Goal: Task Accomplishment & Management: Use online tool/utility

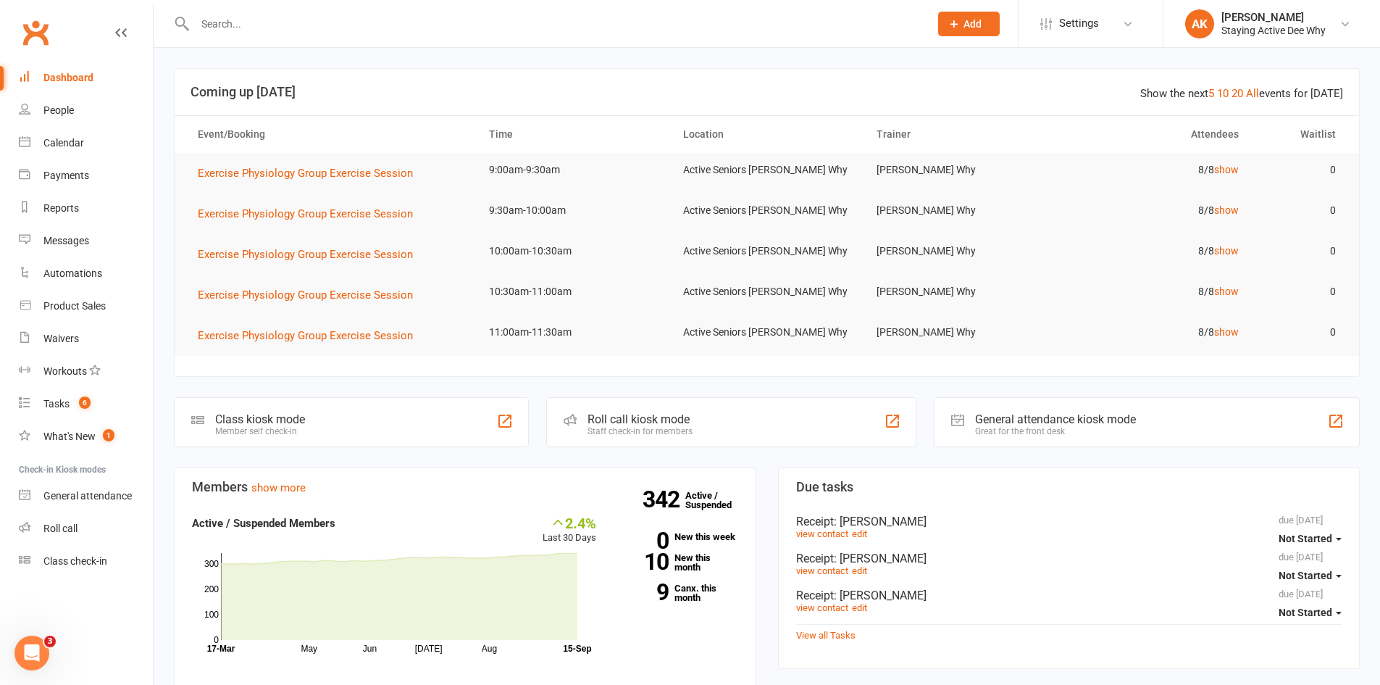
click at [425, 24] on input "text" at bounding box center [555, 24] width 729 height 20
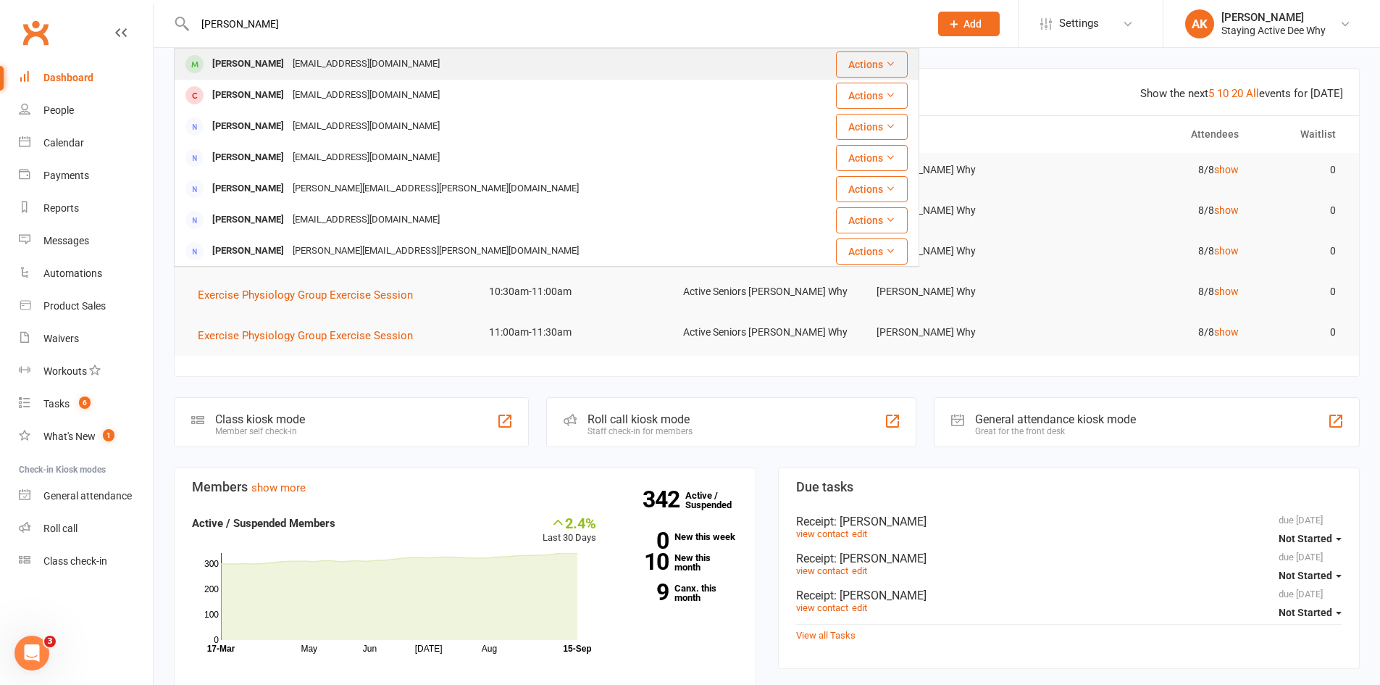
type input "[PERSON_NAME]"
click at [288, 54] on div "[EMAIL_ADDRESS][DOMAIN_NAME]" at bounding box center [366, 64] width 156 height 21
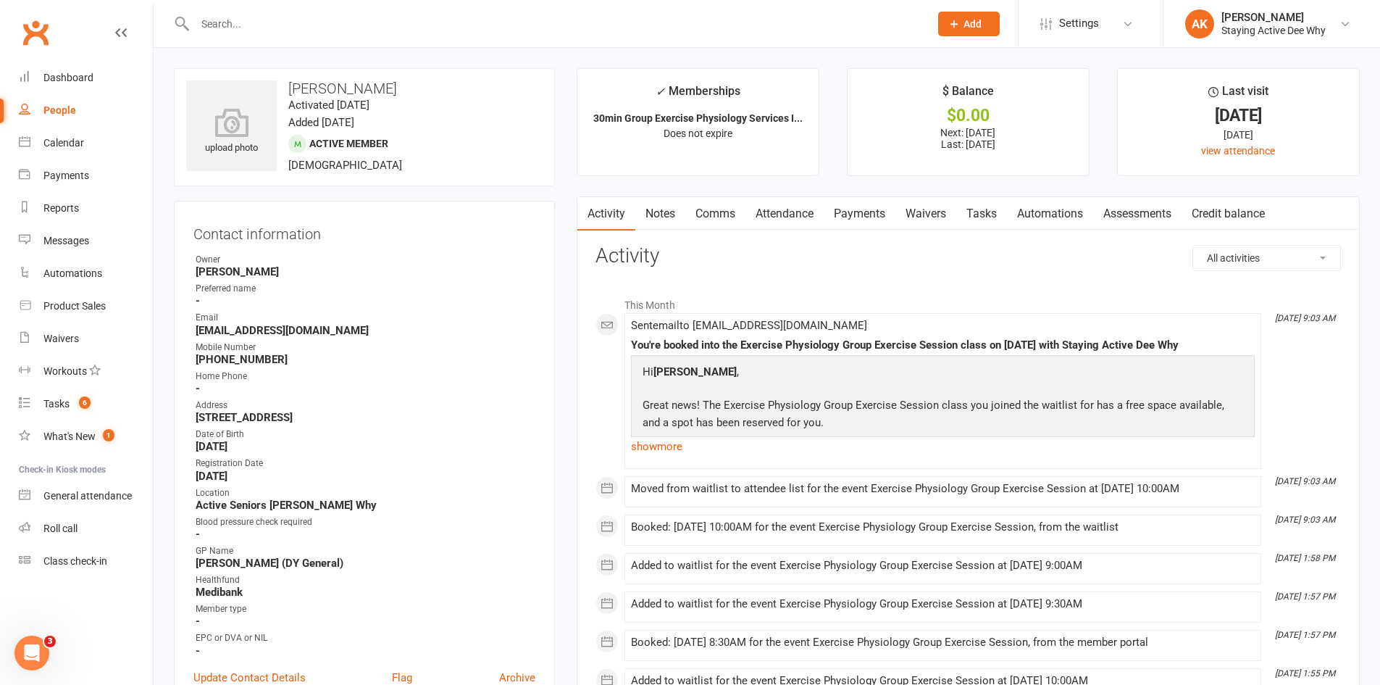
click at [1137, 215] on link "Assessments" at bounding box center [1137, 213] width 88 height 33
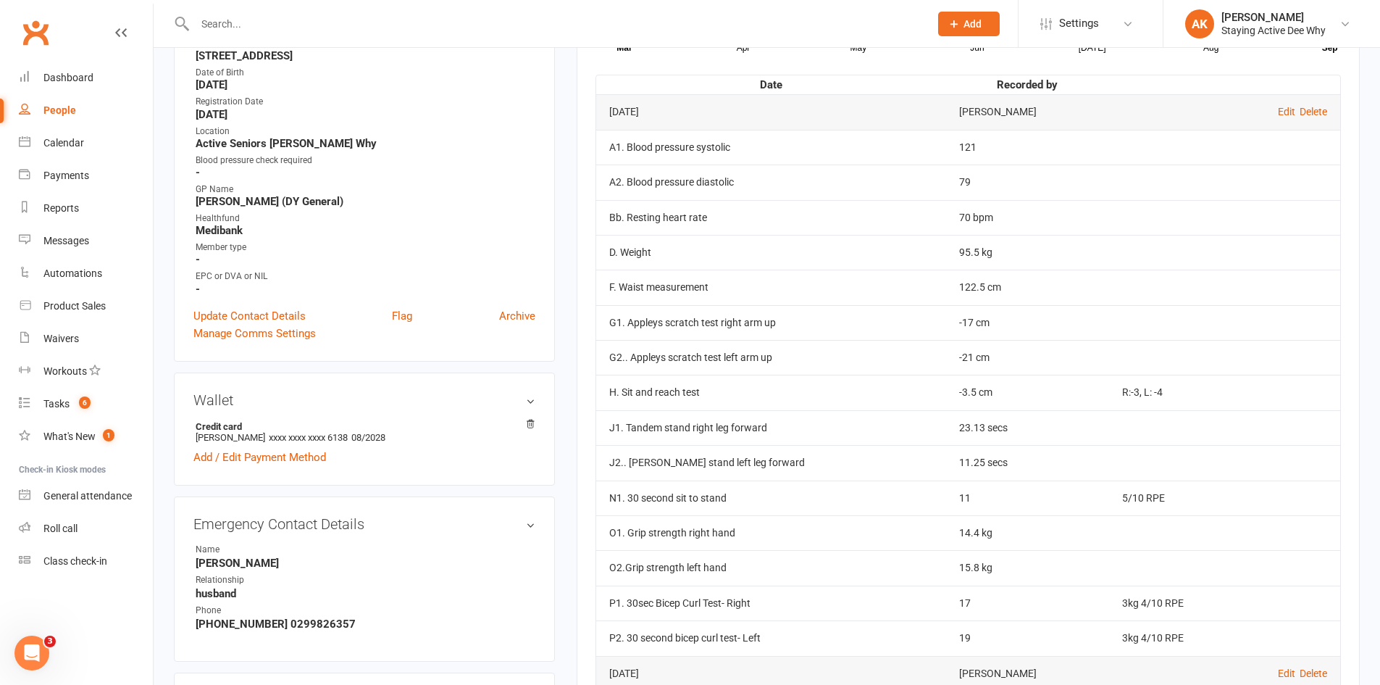
scroll to position [362, 0]
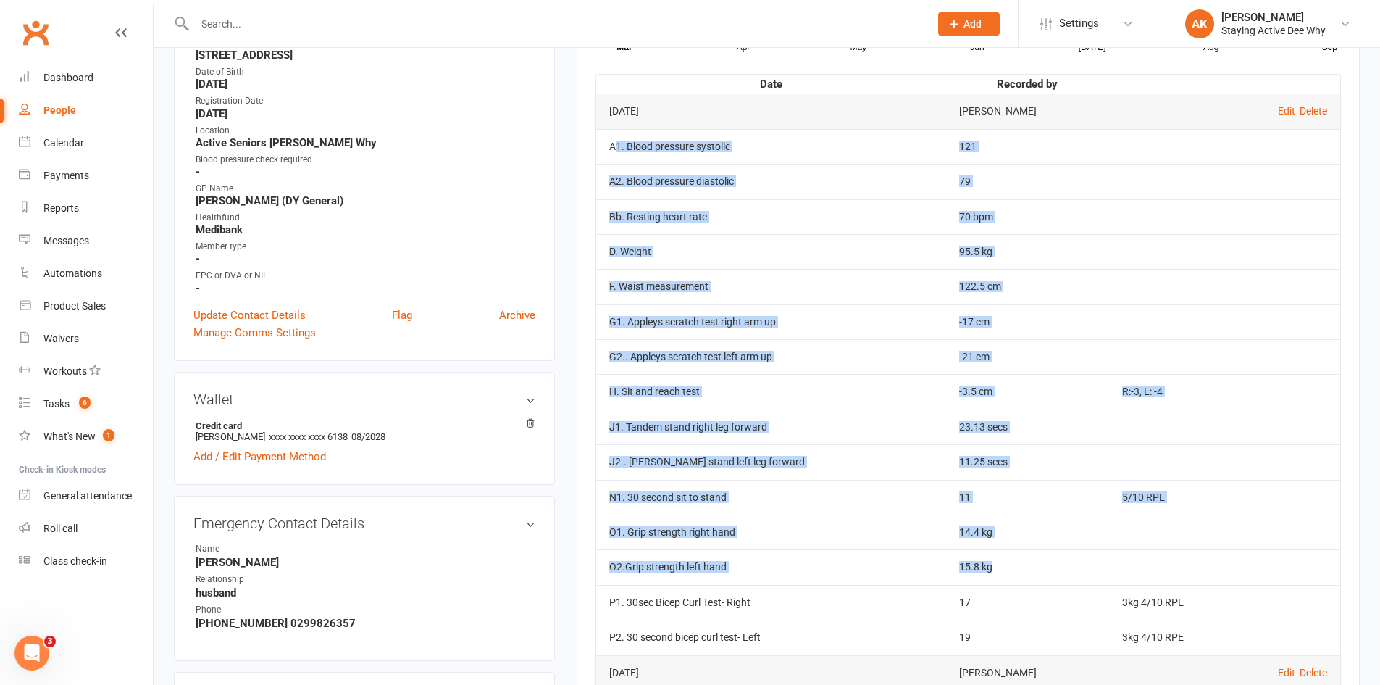
drag, startPoint x: 617, startPoint y: 143, endPoint x: 951, endPoint y: 569, distance: 540.4
click at [951, 569] on tbody "[DATE] [PERSON_NAME] Edit Delete A1. Blood pressure systolic 121 A2. Blood pres…" at bounding box center [968, 373] width 744 height 561
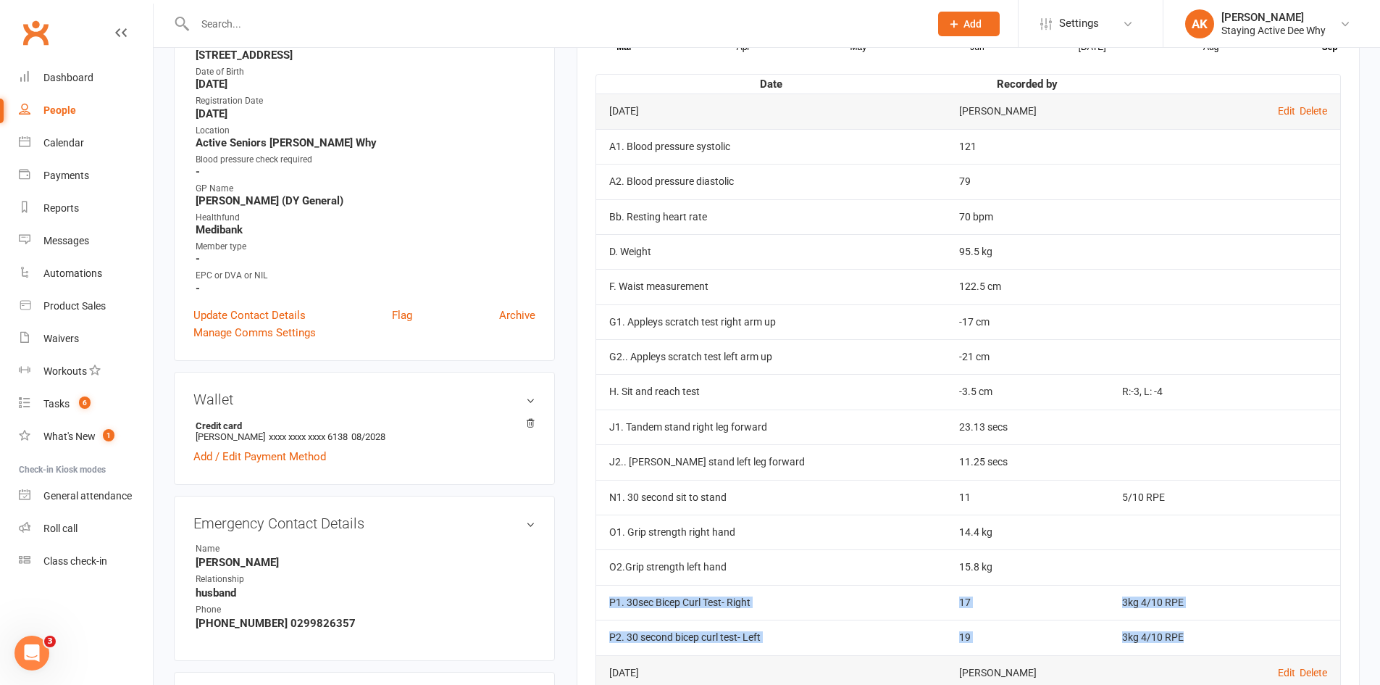
drag, startPoint x: 601, startPoint y: 599, endPoint x: 1222, endPoint y: 643, distance: 622.6
click at [1222, 643] on tbody "[DATE] [PERSON_NAME] Edit Delete A1. Blood pressure systolic 121 A2. Blood pres…" at bounding box center [968, 373] width 744 height 561
click at [1223, 643] on td "3kg 4/10 RPE" at bounding box center [1224, 637] width 231 height 35
click at [1193, 649] on td "3kg 4/10 RPE" at bounding box center [1224, 637] width 231 height 35
drag, startPoint x: 1178, startPoint y: 643, endPoint x: 1140, endPoint y: 605, distance: 53.3
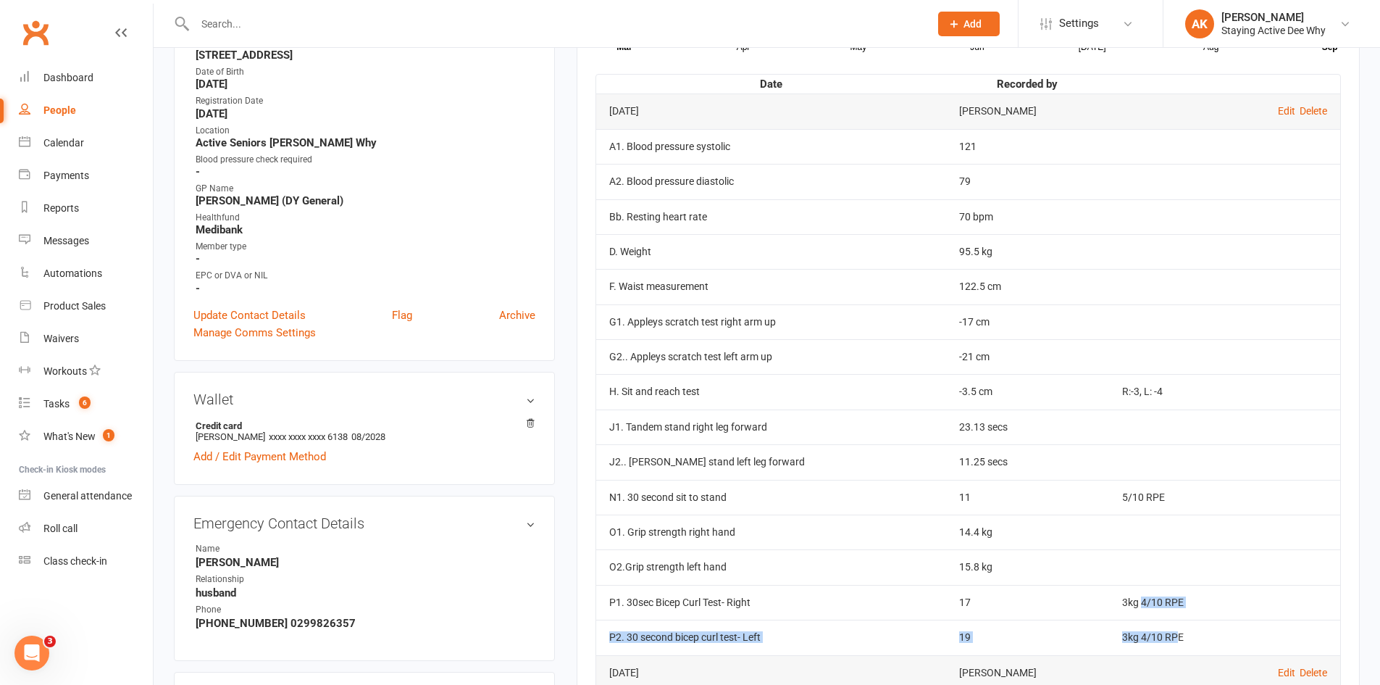
click at [1140, 605] on tbody "[DATE] [PERSON_NAME] Edit Delete A1. Blood pressure systolic 121 A2. Blood pres…" at bounding box center [968, 373] width 744 height 561
click at [1140, 605] on td "3kg 4/10 RPE" at bounding box center [1224, 602] width 231 height 35
drag, startPoint x: 1138, startPoint y: 604, endPoint x: 1260, endPoint y: 587, distance: 123.7
click at [1260, 587] on td "3kg 4/10 RPE" at bounding box center [1224, 602] width 231 height 35
click at [1191, 638] on td "3kg 4/10 RPE" at bounding box center [1224, 637] width 231 height 35
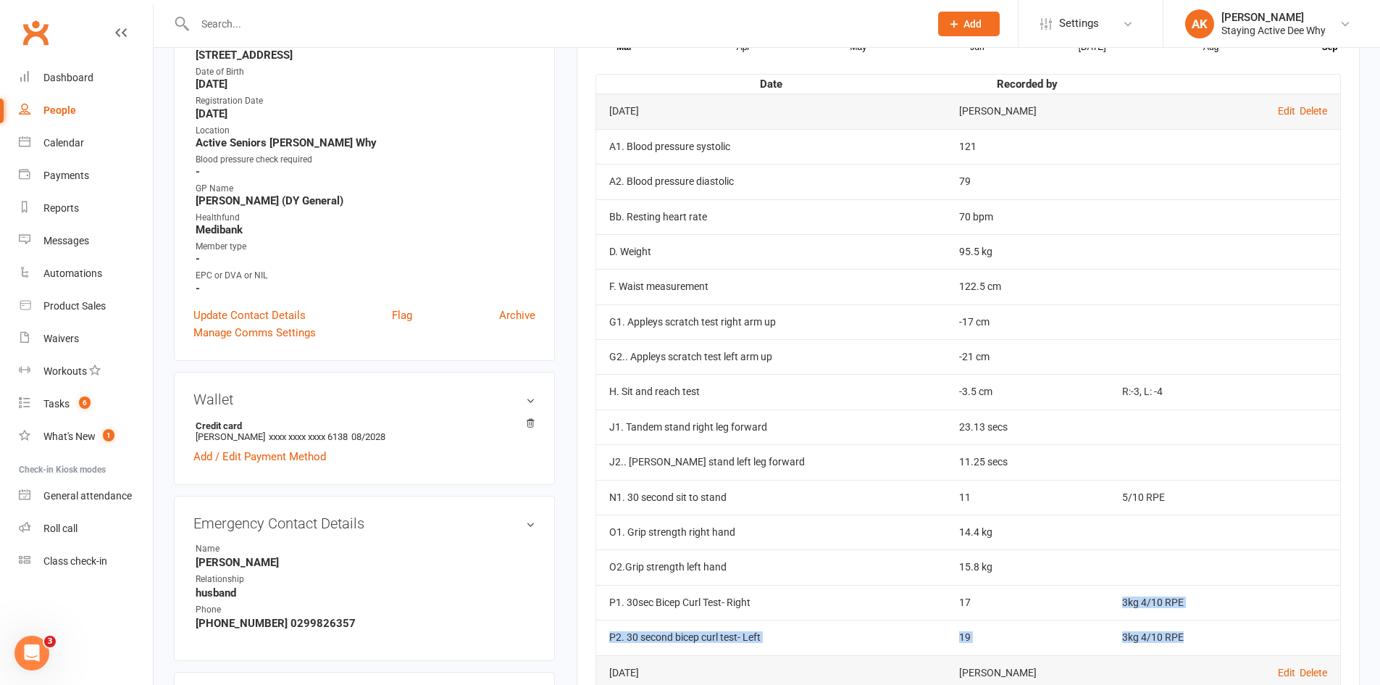
drag, startPoint x: 1191, startPoint y: 638, endPoint x: 1121, endPoint y: 604, distance: 77.8
click at [1121, 604] on tbody "[DATE] [PERSON_NAME] Edit Delete A1. Blood pressure systolic 121 A2. Blood pres…" at bounding box center [968, 373] width 744 height 561
click at [1139, 606] on td "3kg 4/10 RPE" at bounding box center [1224, 602] width 231 height 35
drag, startPoint x: 1120, startPoint y: 599, endPoint x: 1180, endPoint y: 636, distance: 70.6
click at [1180, 636] on tbody "[DATE] [PERSON_NAME] Edit Delete A1. Blood pressure systolic 121 A2. Blood pres…" at bounding box center [968, 373] width 744 height 561
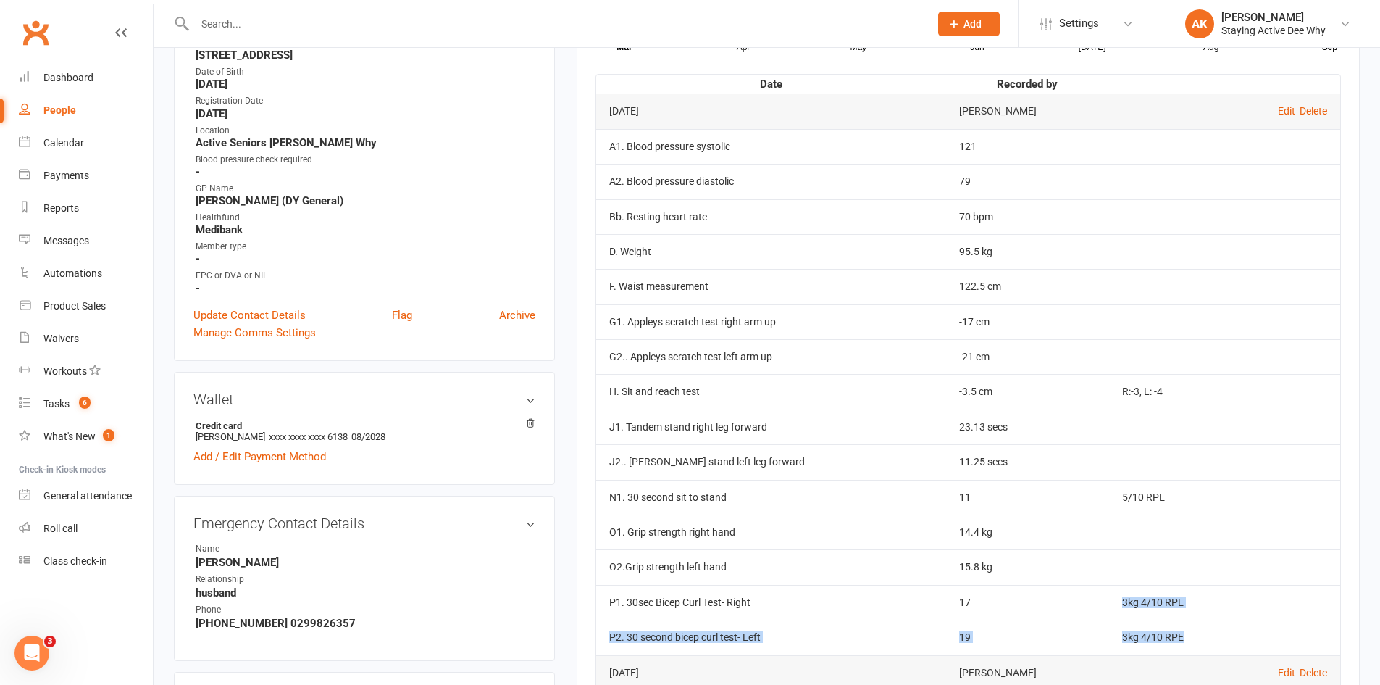
click at [1180, 636] on td "3kg 4/10 RPE" at bounding box center [1224, 637] width 231 height 35
drag, startPoint x: 1141, startPoint y: 601, endPoint x: 1156, endPoint y: 604, distance: 14.8
click at [1156, 604] on td "3kg 4/10 RPE" at bounding box center [1224, 602] width 231 height 35
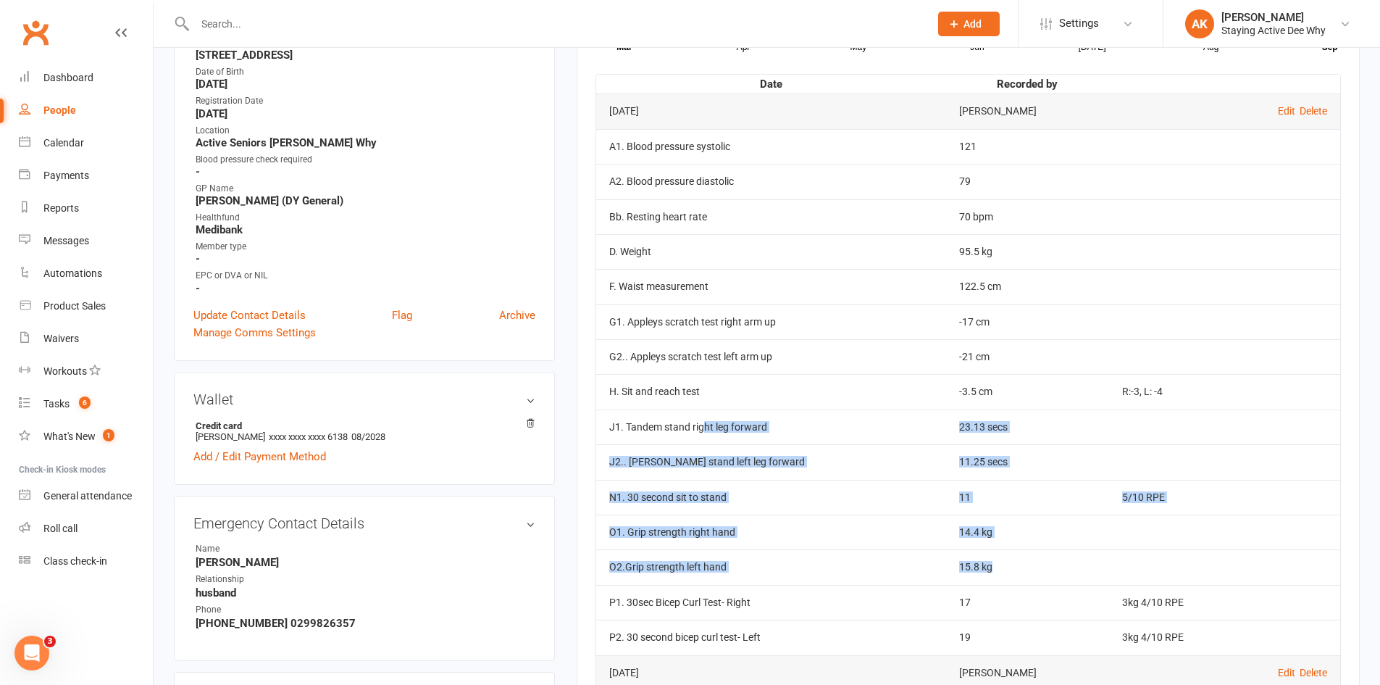
drag, startPoint x: 951, startPoint y: 565, endPoint x: 704, endPoint y: 428, distance: 283.5
click at [704, 428] on tbody "[DATE] [PERSON_NAME] Edit Delete A1. Blood pressure systolic 121 A2. Blood pres…" at bounding box center [968, 373] width 744 height 561
click at [704, 428] on td "J1. Tandem stand right leg forward" at bounding box center [771, 426] width 350 height 35
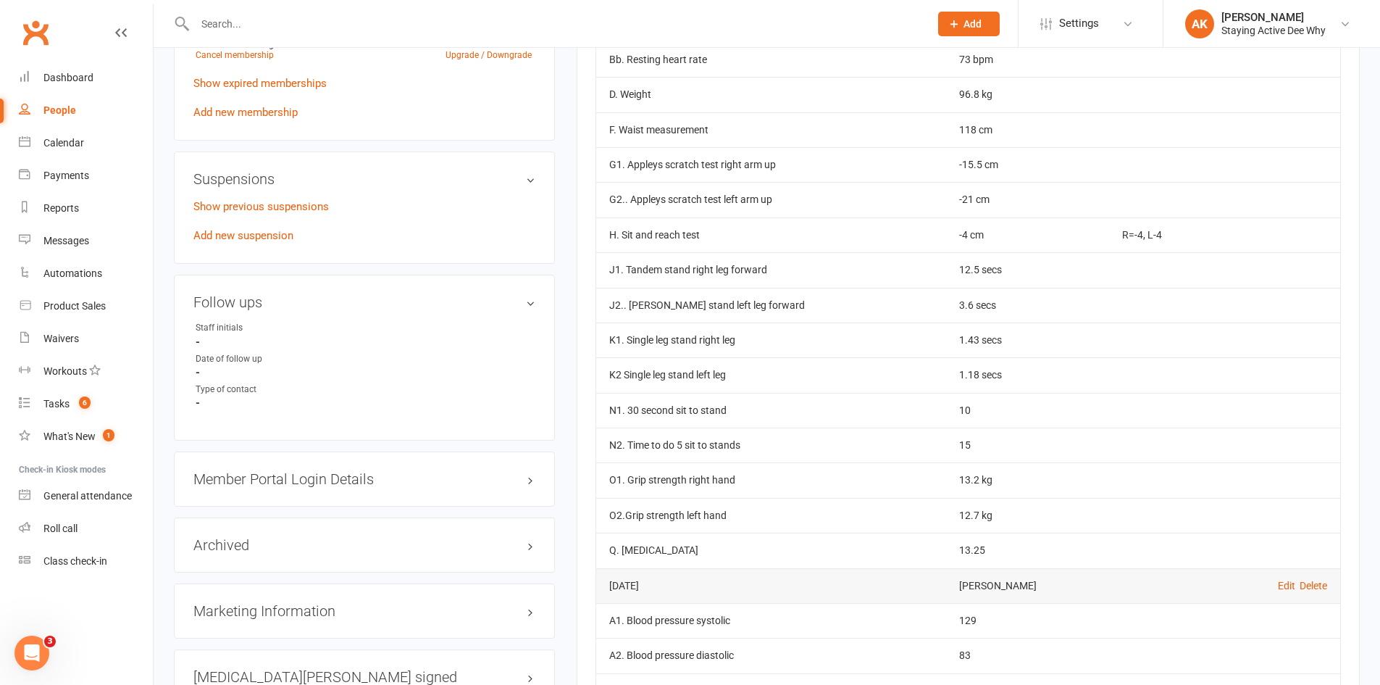
scroll to position [1087, 0]
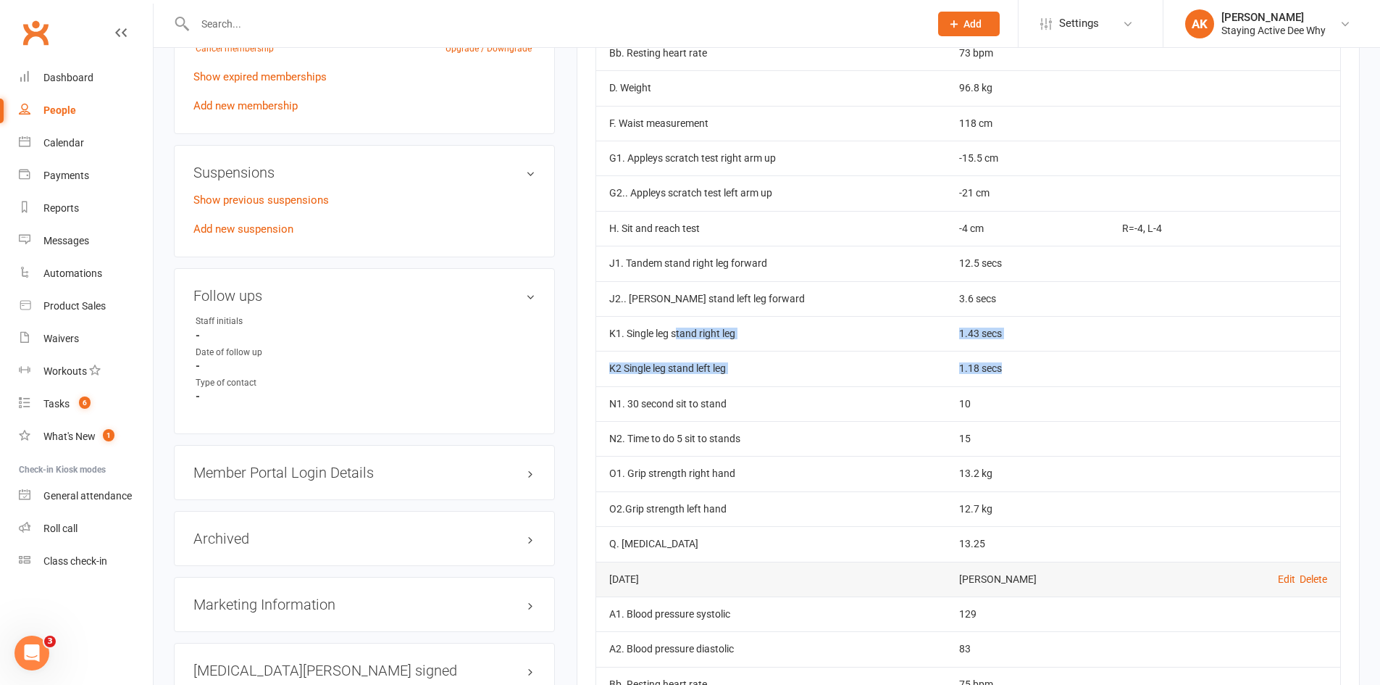
drag, startPoint x: 678, startPoint y: 335, endPoint x: 970, endPoint y: 371, distance: 295.0
click at [970, 371] on tbody "[DATE] [PERSON_NAME] Edit Delete A1. Blood pressure systolic 126 A2. Blood pres…" at bounding box center [968, 245] width 744 height 631
click at [970, 371] on td "1.18 secs" at bounding box center [1028, 368] width 164 height 35
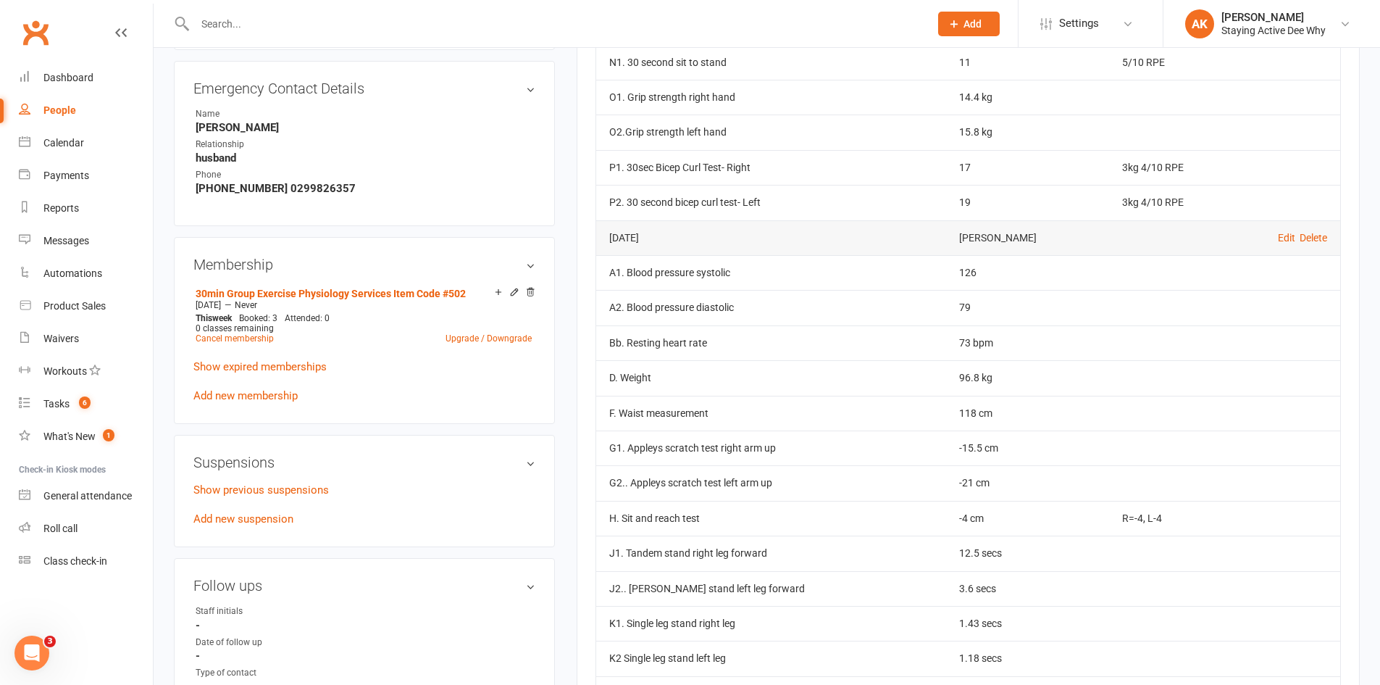
scroll to position [1159, 0]
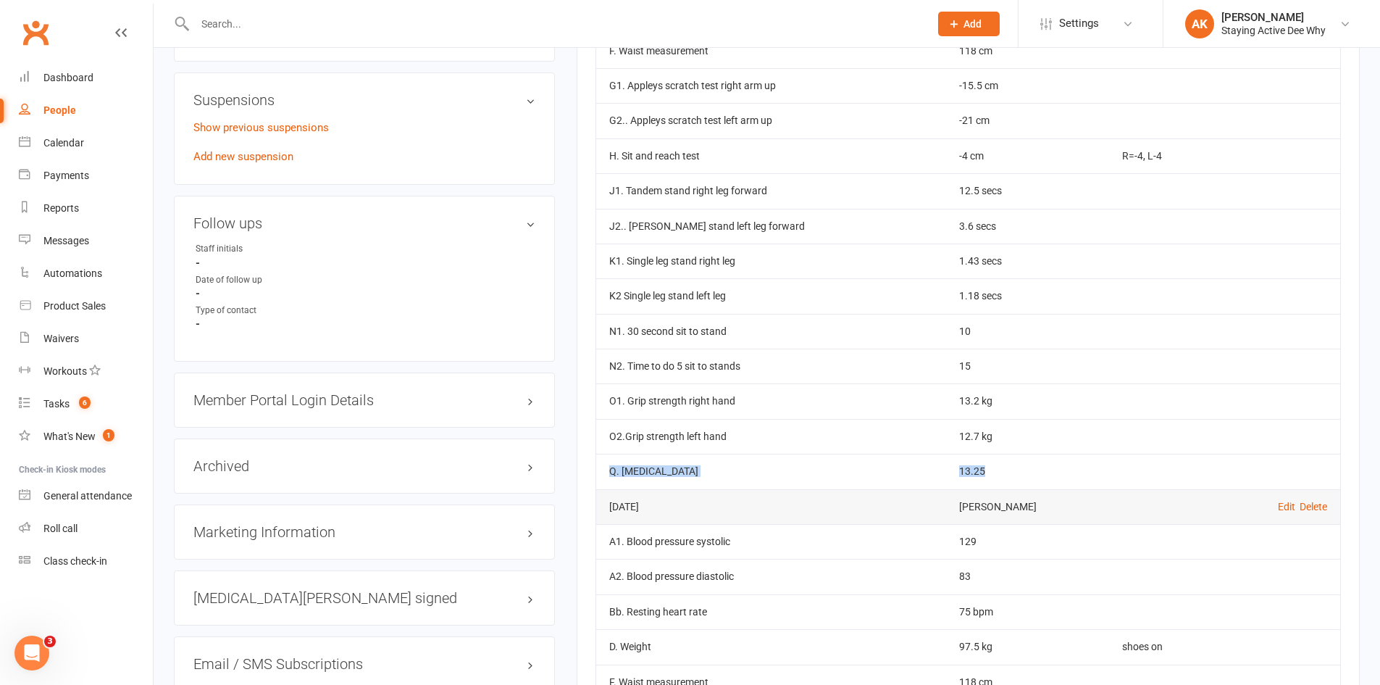
drag, startPoint x: 942, startPoint y: 472, endPoint x: 601, endPoint y: 473, distance: 341.3
click at [601, 473] on tr "Q. [MEDICAL_DATA] 13.25" at bounding box center [968, 471] width 744 height 35
click at [601, 473] on td "Q. [MEDICAL_DATA]" at bounding box center [771, 471] width 350 height 35
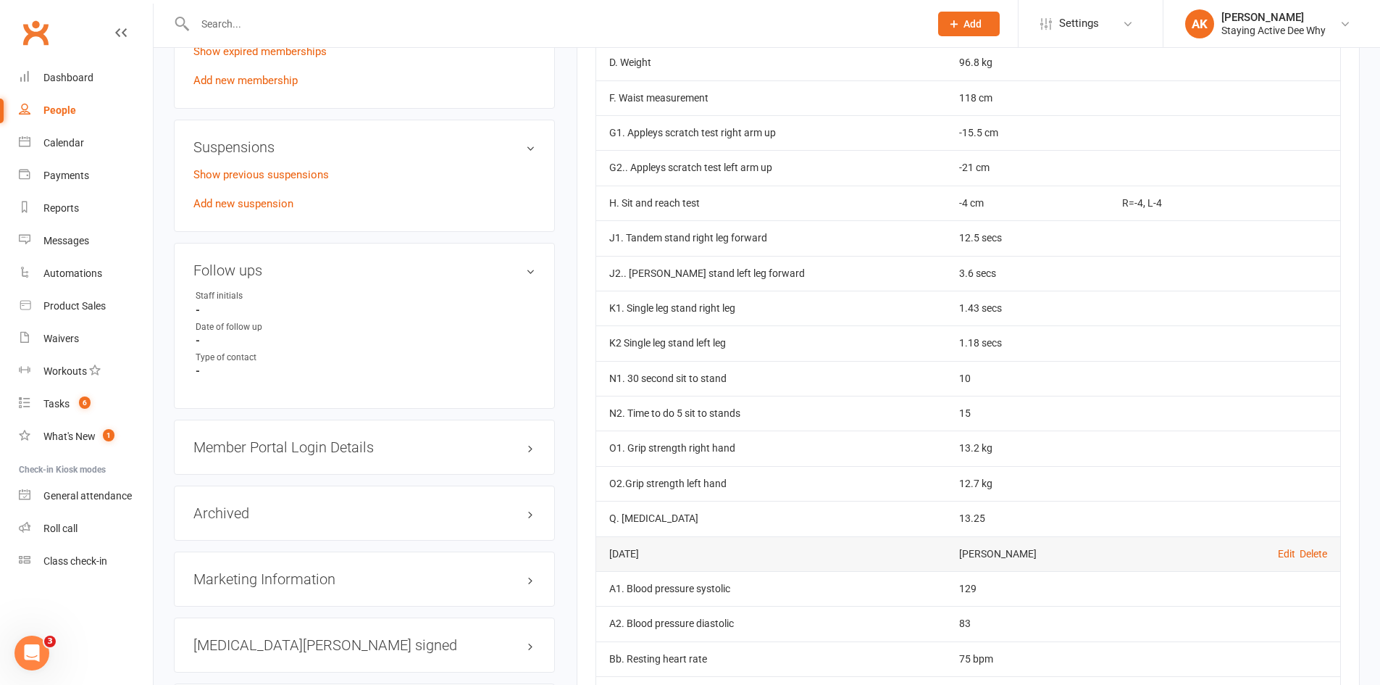
scroll to position [1087, 0]
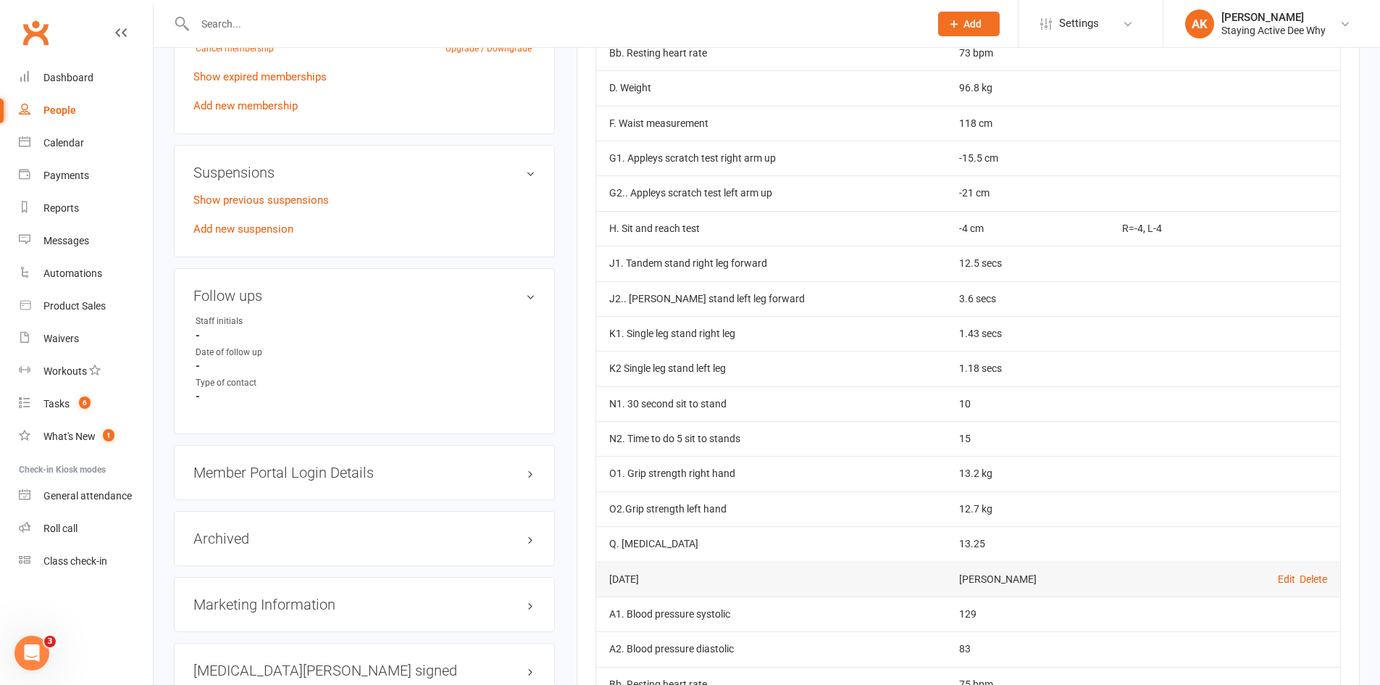
click at [967, 371] on td "1.18 secs" at bounding box center [1028, 368] width 164 height 35
drag, startPoint x: 640, startPoint y: 303, endPoint x: 962, endPoint y: 293, distance: 322.6
click at [962, 293] on tr "J2.. [PERSON_NAME] stand left leg forward 3.6 secs" at bounding box center [968, 298] width 744 height 35
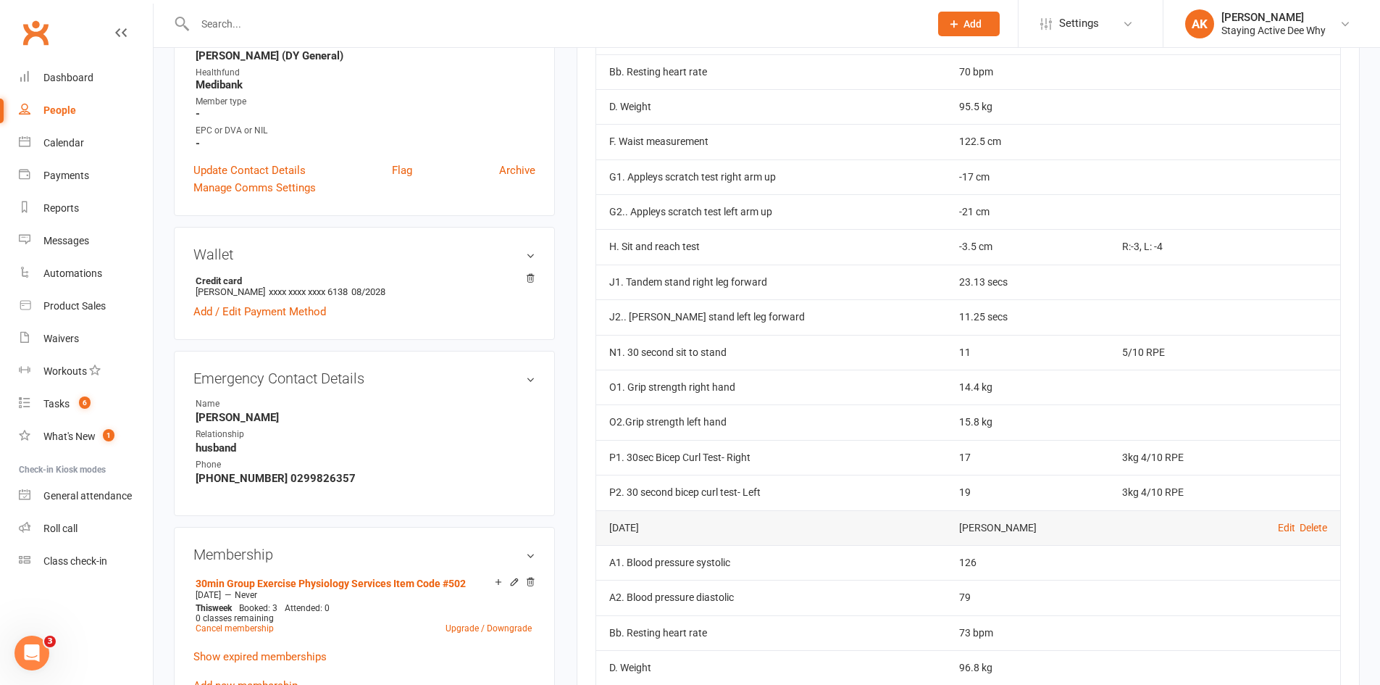
scroll to position [435, 0]
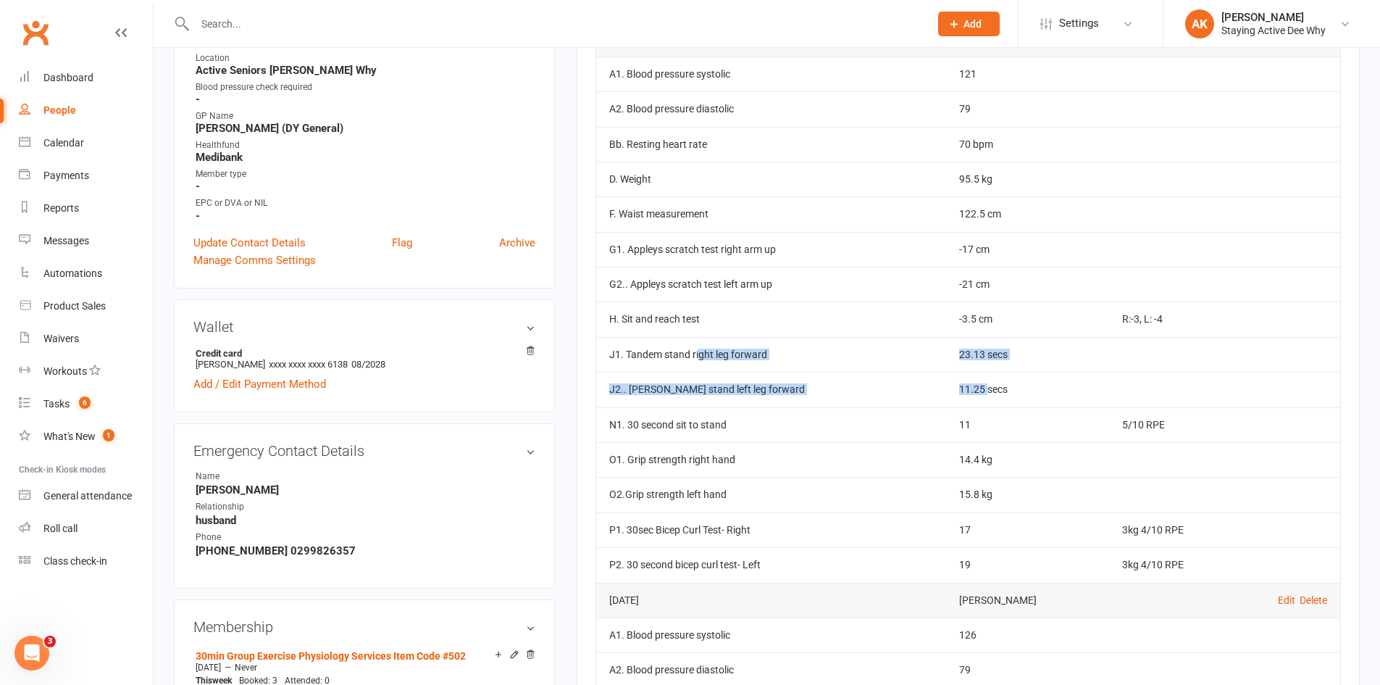
drag, startPoint x: 701, startPoint y: 357, endPoint x: 942, endPoint y: 386, distance: 243.0
click at [942, 386] on tbody "[DATE] [PERSON_NAME] Edit Delete A1. Blood pressure systolic 121 A2. Blood pres…" at bounding box center [968, 301] width 744 height 561
click at [946, 386] on td "11.25 secs" at bounding box center [1028, 389] width 164 height 35
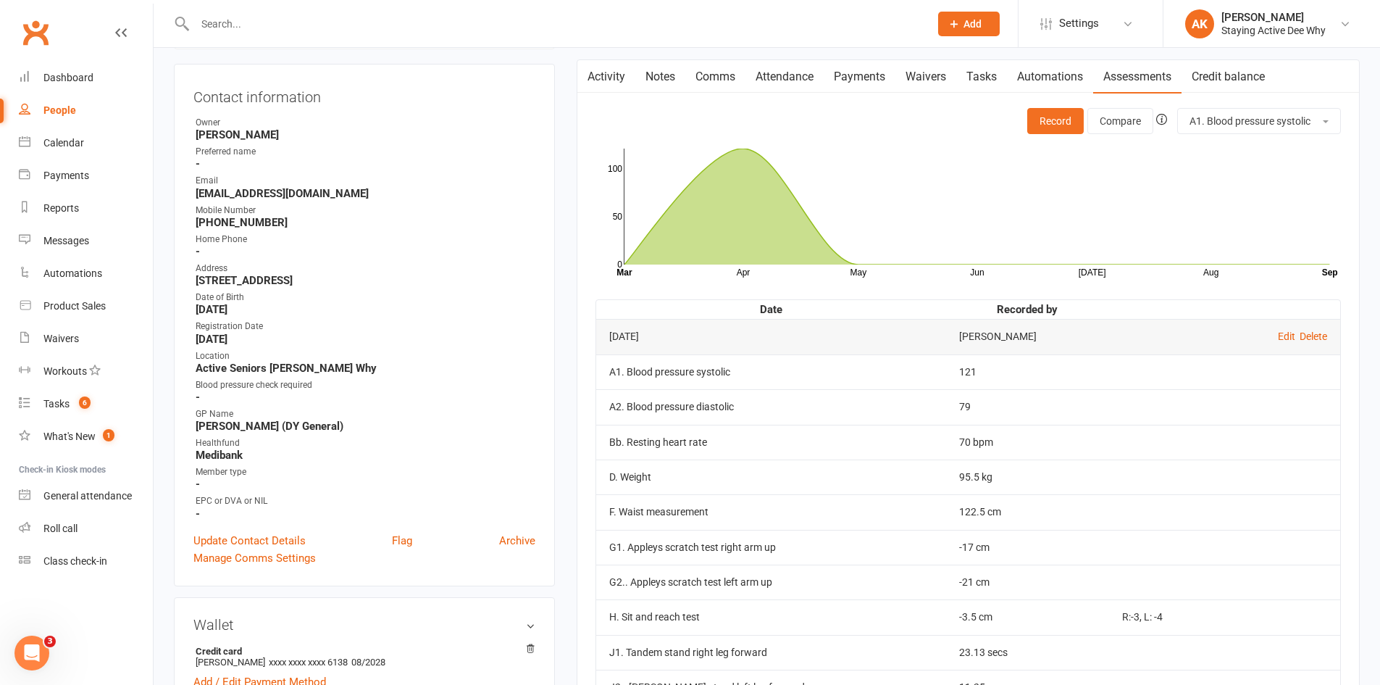
scroll to position [0, 0]
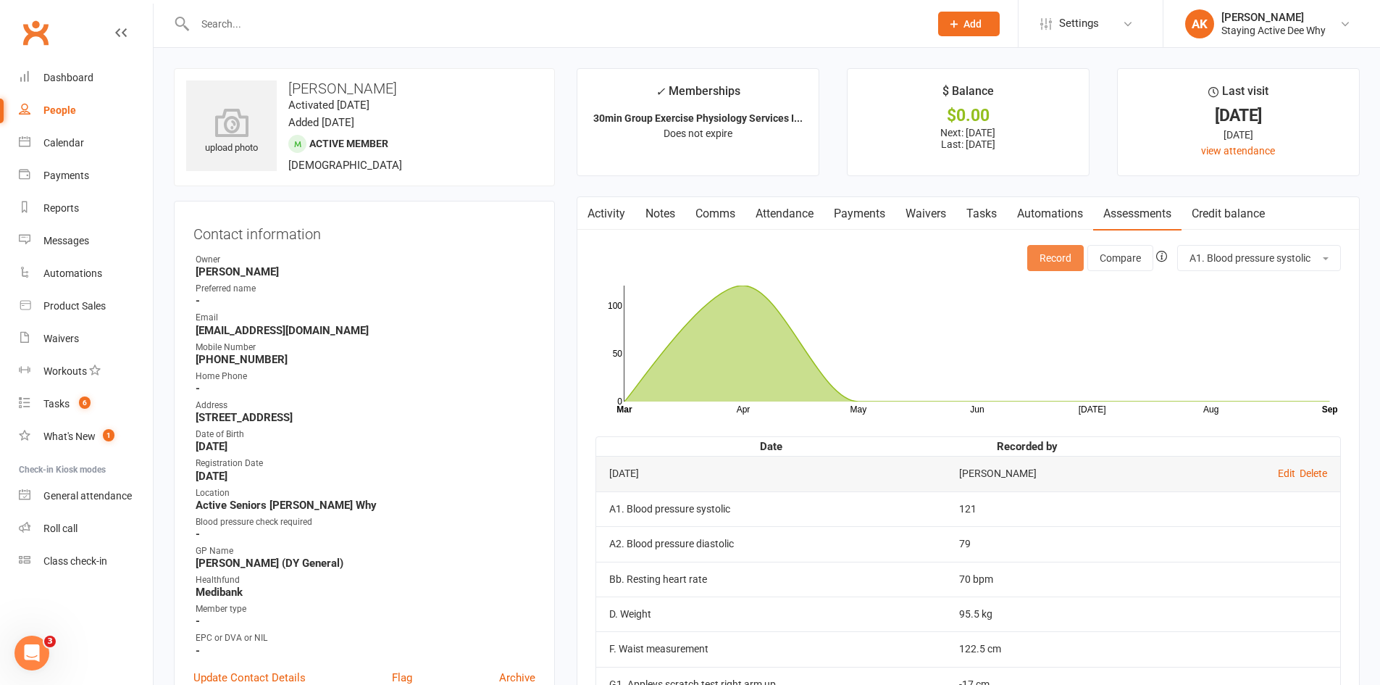
click at [1040, 257] on button "Record" at bounding box center [1056, 258] width 57 height 26
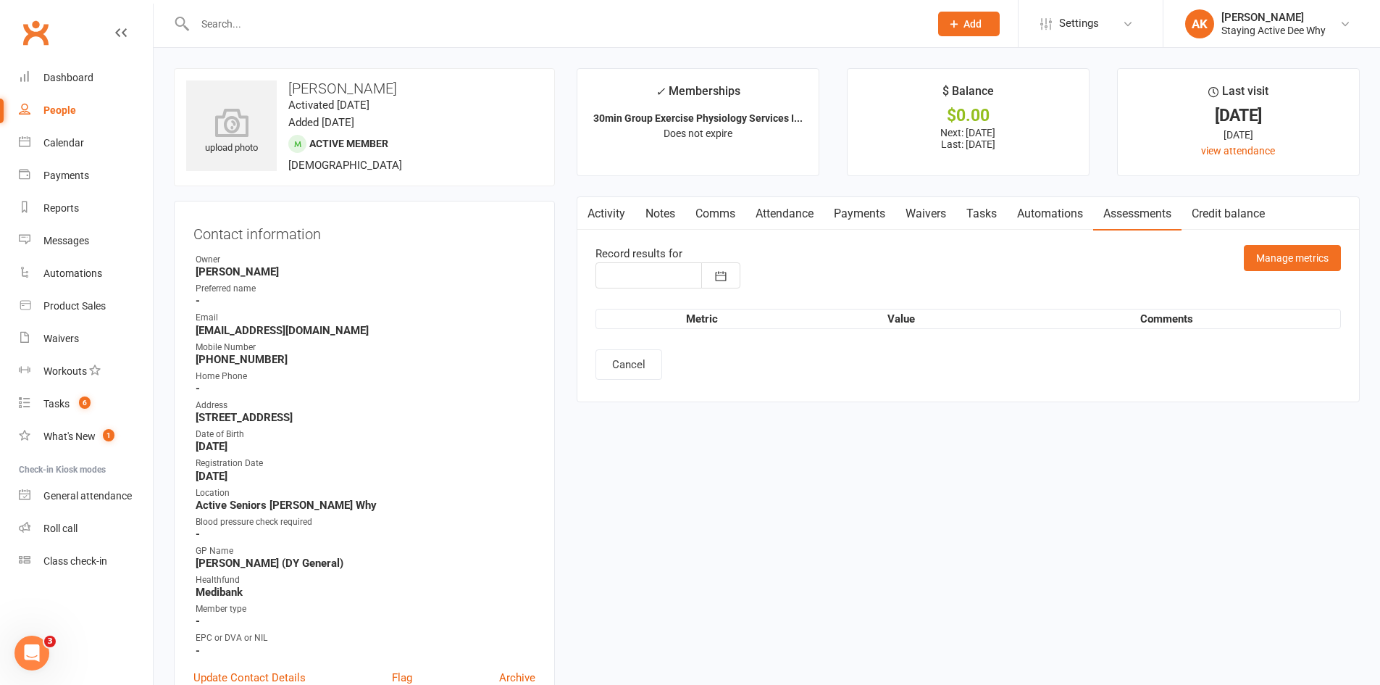
type input "[DATE]"
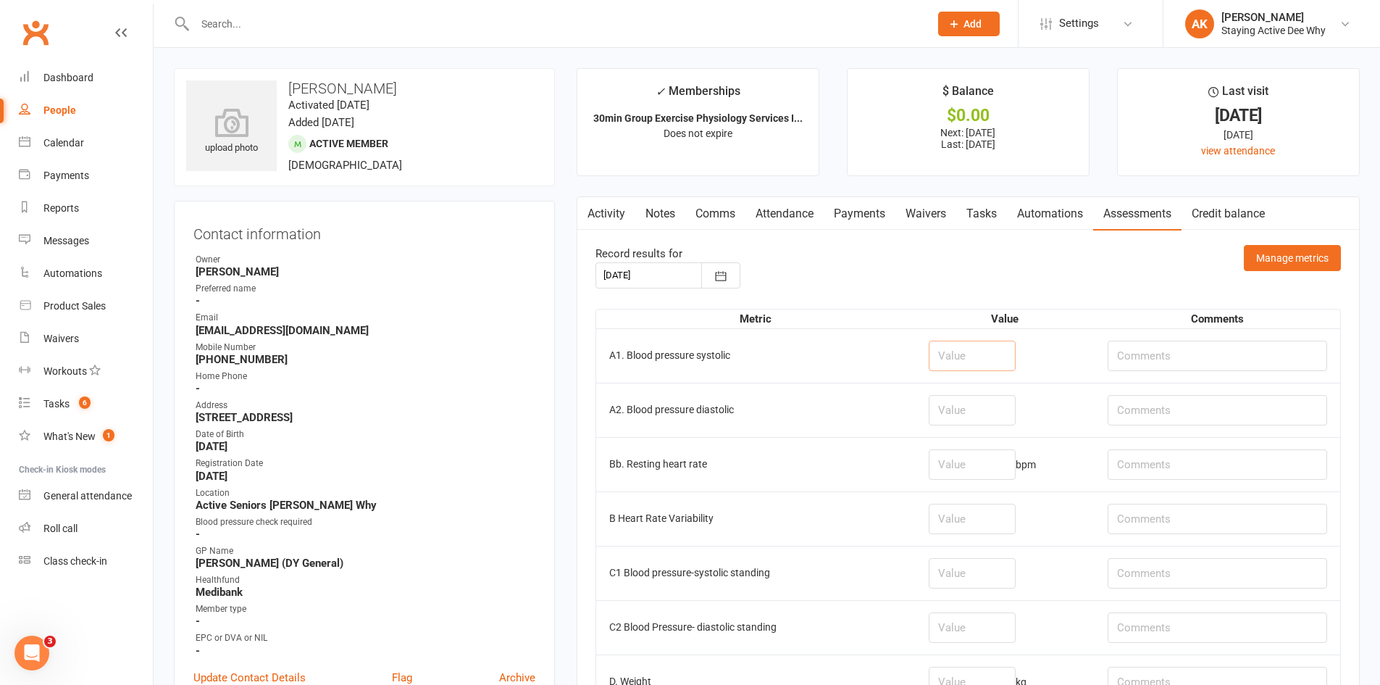
click at [1009, 366] on input "number" at bounding box center [972, 356] width 87 height 30
type input "131"
type input "85"
type input "75"
drag, startPoint x: 715, startPoint y: 444, endPoint x: 724, endPoint y: 450, distance: 10.5
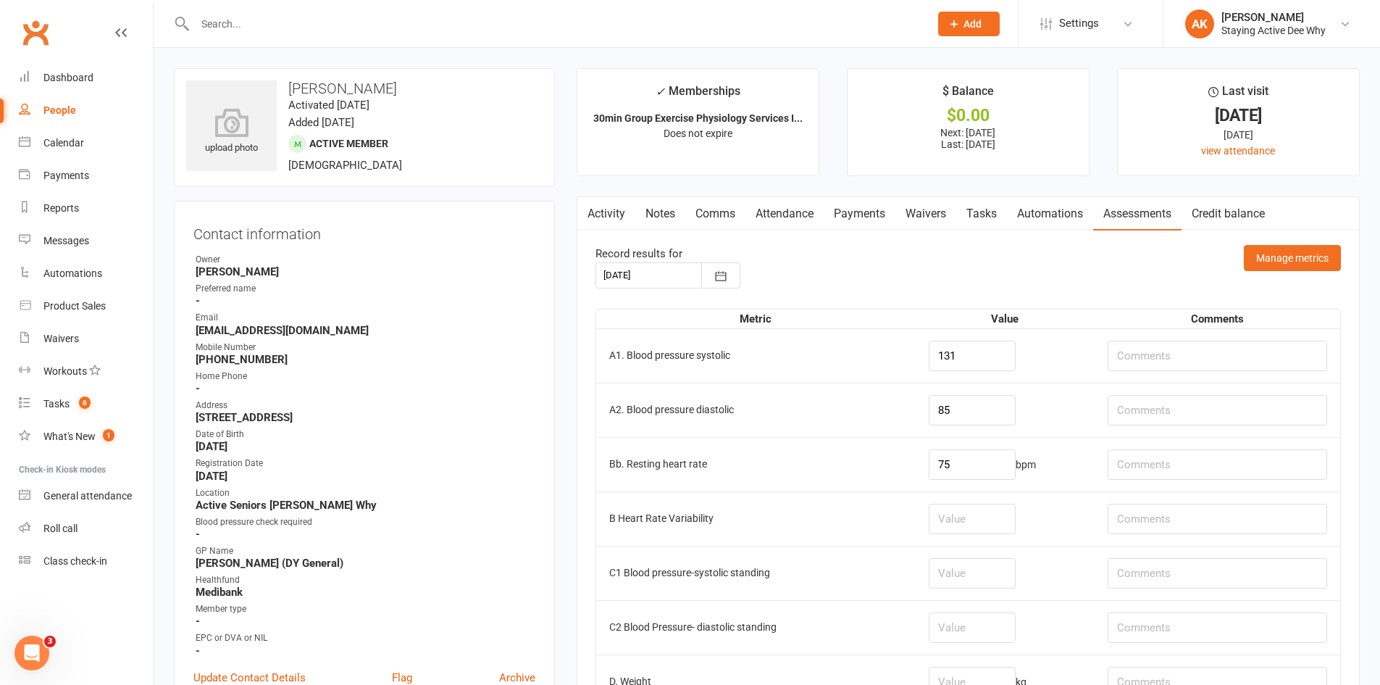
click at [717, 446] on td "Bb. Resting heart rate" at bounding box center [756, 464] width 320 height 54
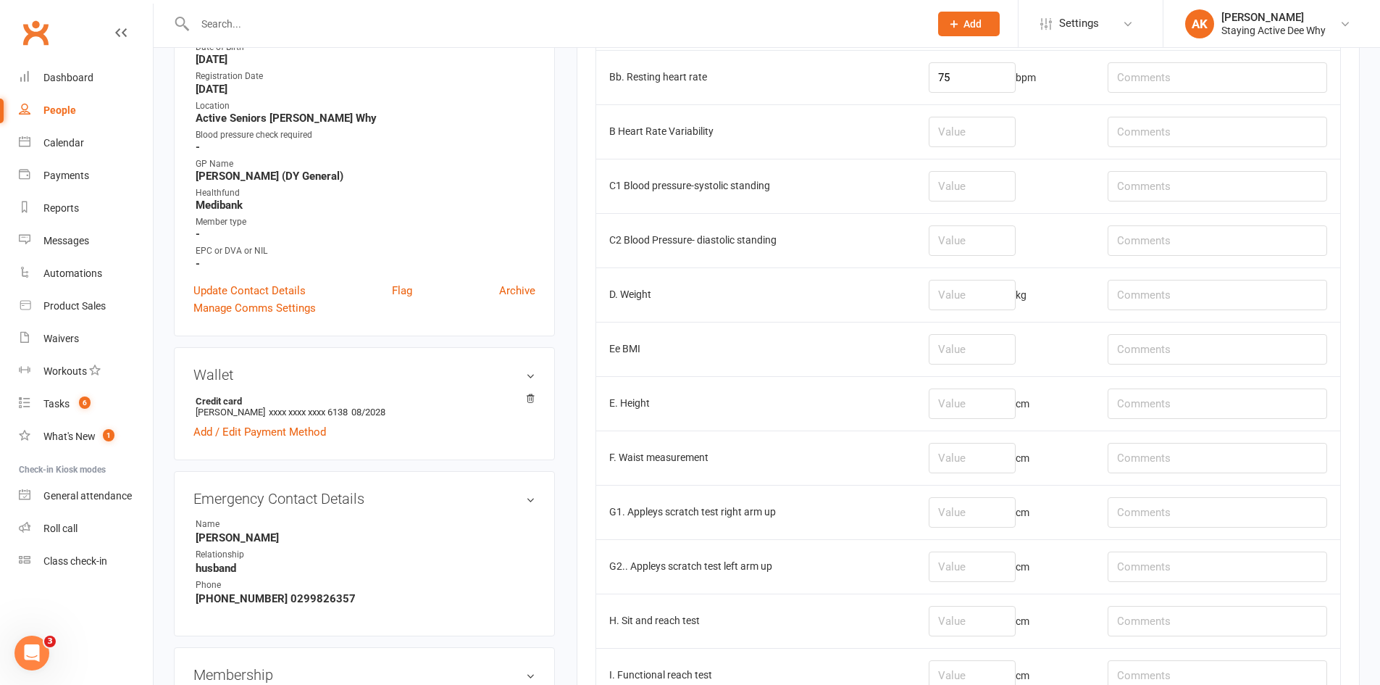
scroll to position [435, 0]
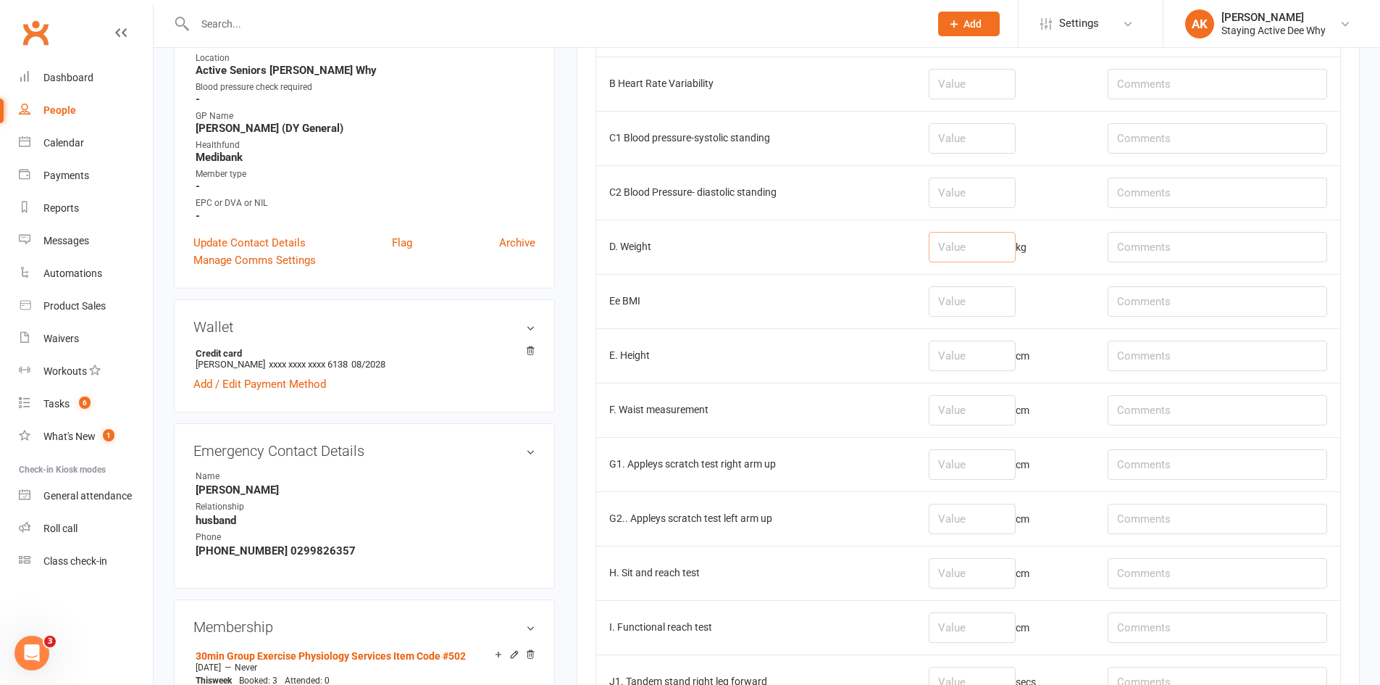
click at [983, 242] on input "number" at bounding box center [972, 247] width 87 height 30
type input "95.2"
type input "shoes on"
click at [992, 401] on input "number" at bounding box center [972, 410] width 87 height 30
type input "120.5"
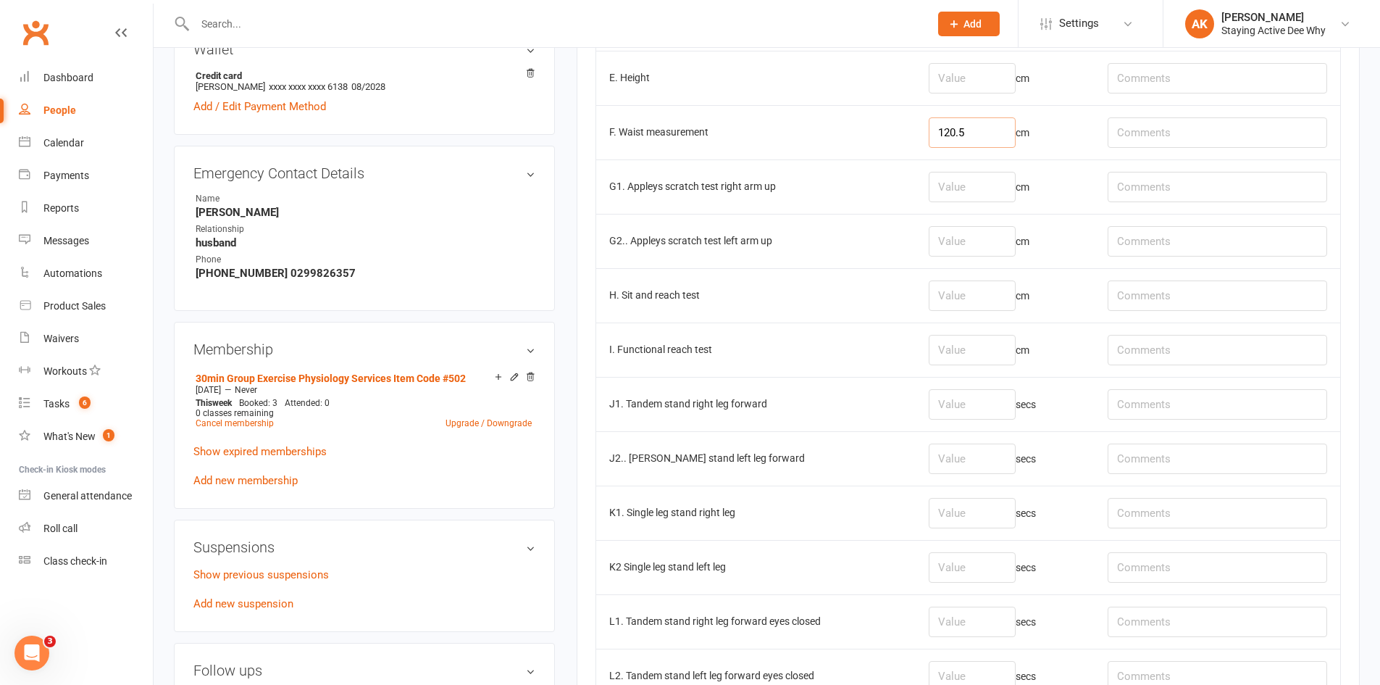
scroll to position [725, 0]
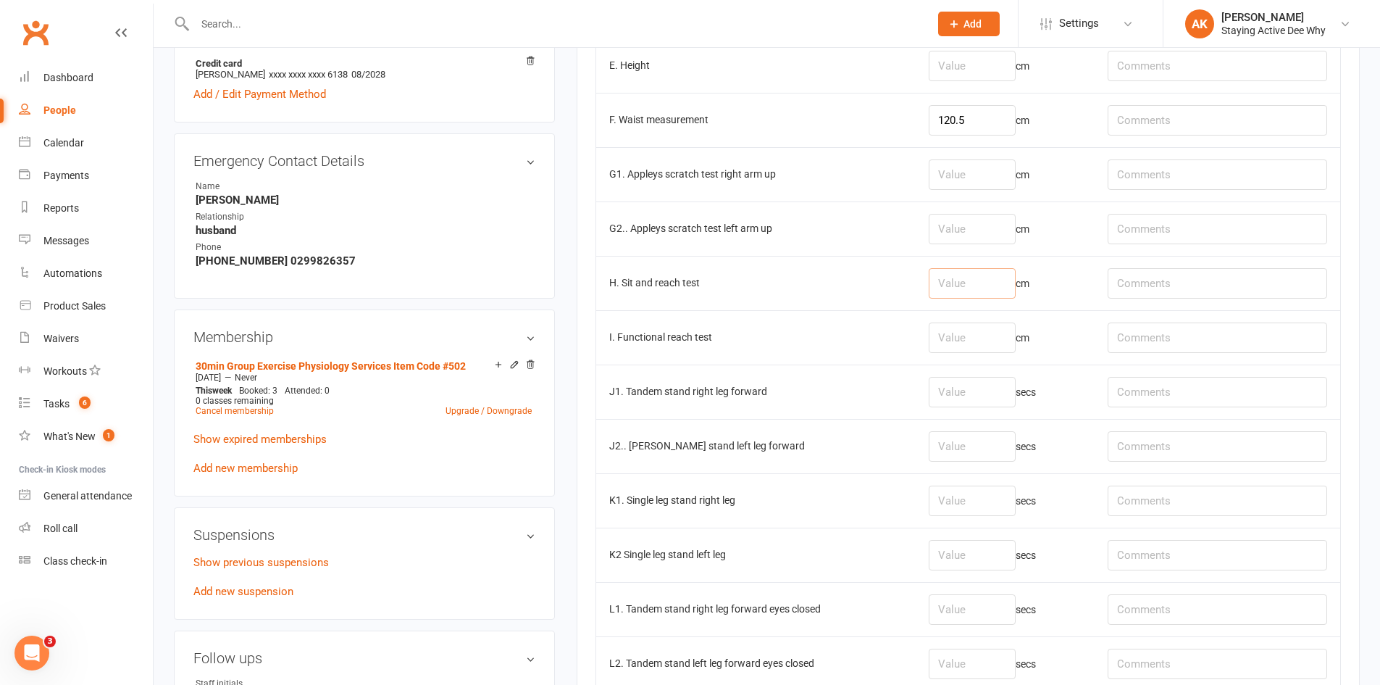
click at [989, 281] on input "number" at bounding box center [972, 283] width 87 height 30
type input "-7"
type input "Even"
click at [853, 283] on td "H. Sit and reach test" at bounding box center [756, 283] width 320 height 54
click at [989, 164] on input "number" at bounding box center [972, 174] width 87 height 30
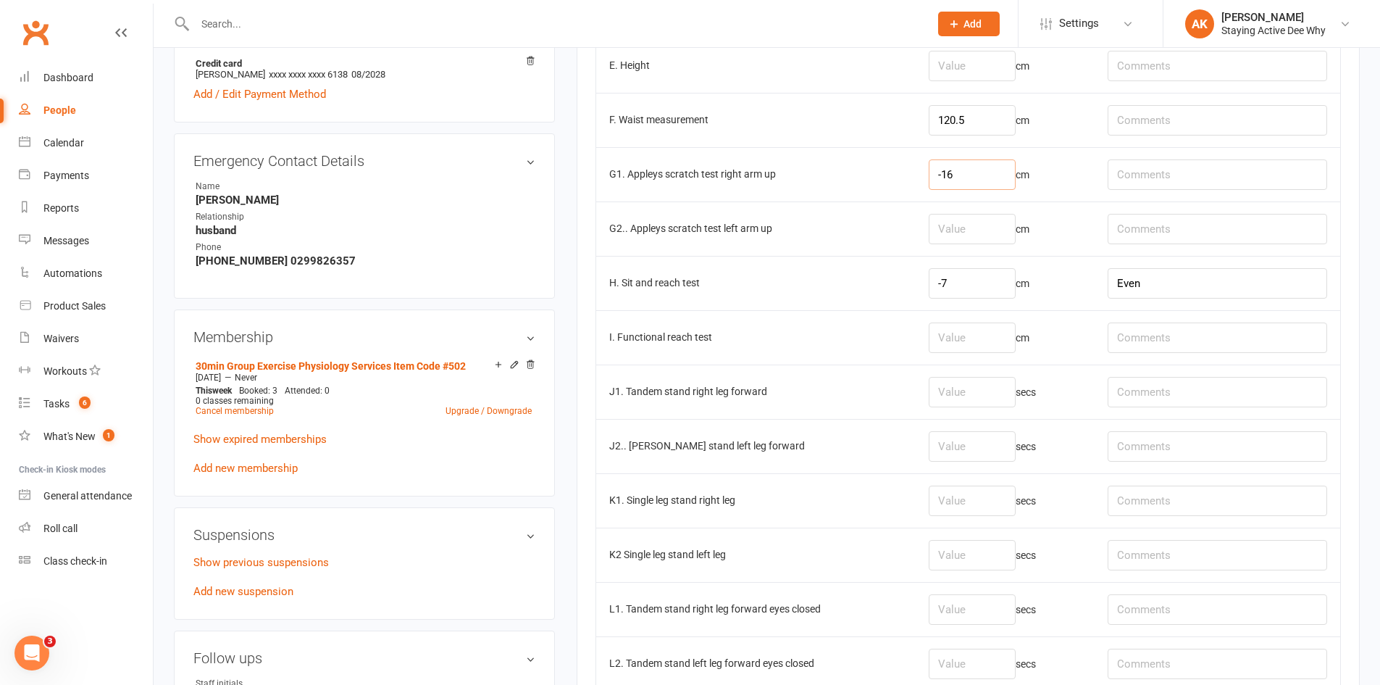
type input "-16"
type input "-22"
click at [998, 398] on input "number" at bounding box center [972, 392] width 87 height 30
type input "19.06"
click at [976, 457] on input "number" at bounding box center [972, 446] width 87 height 30
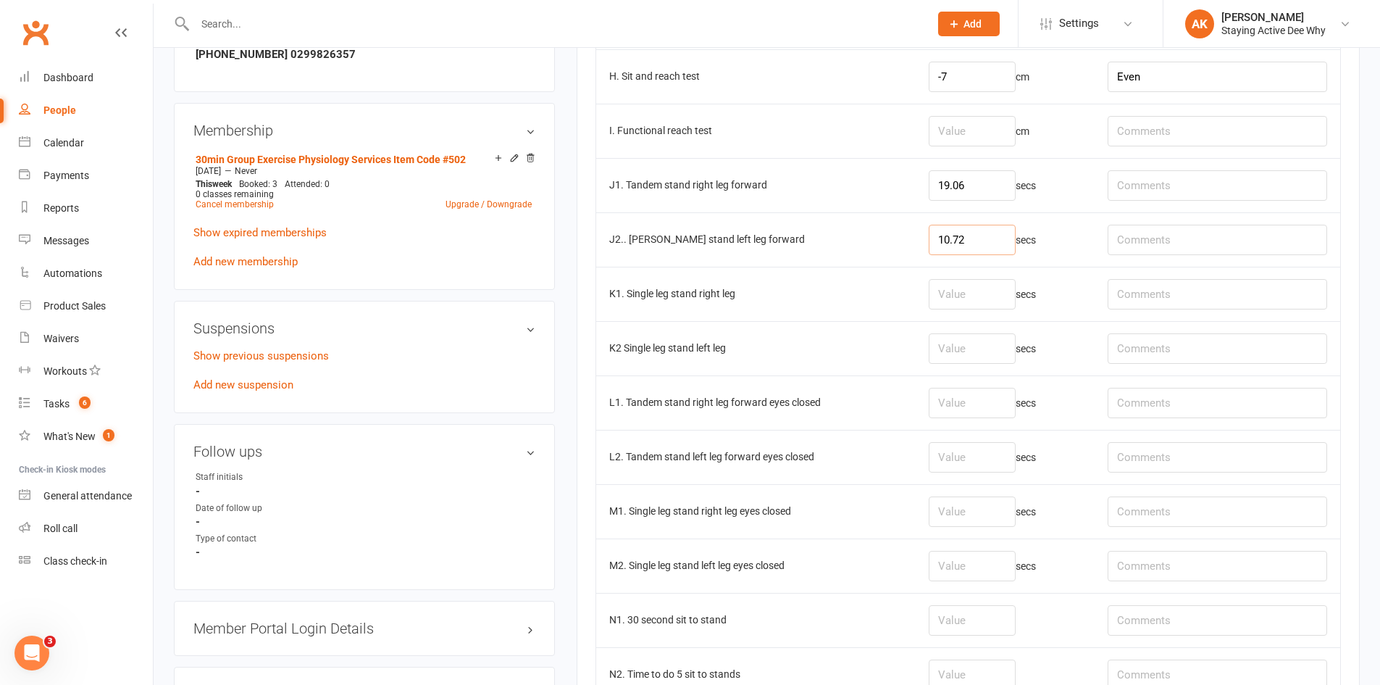
scroll to position [942, 0]
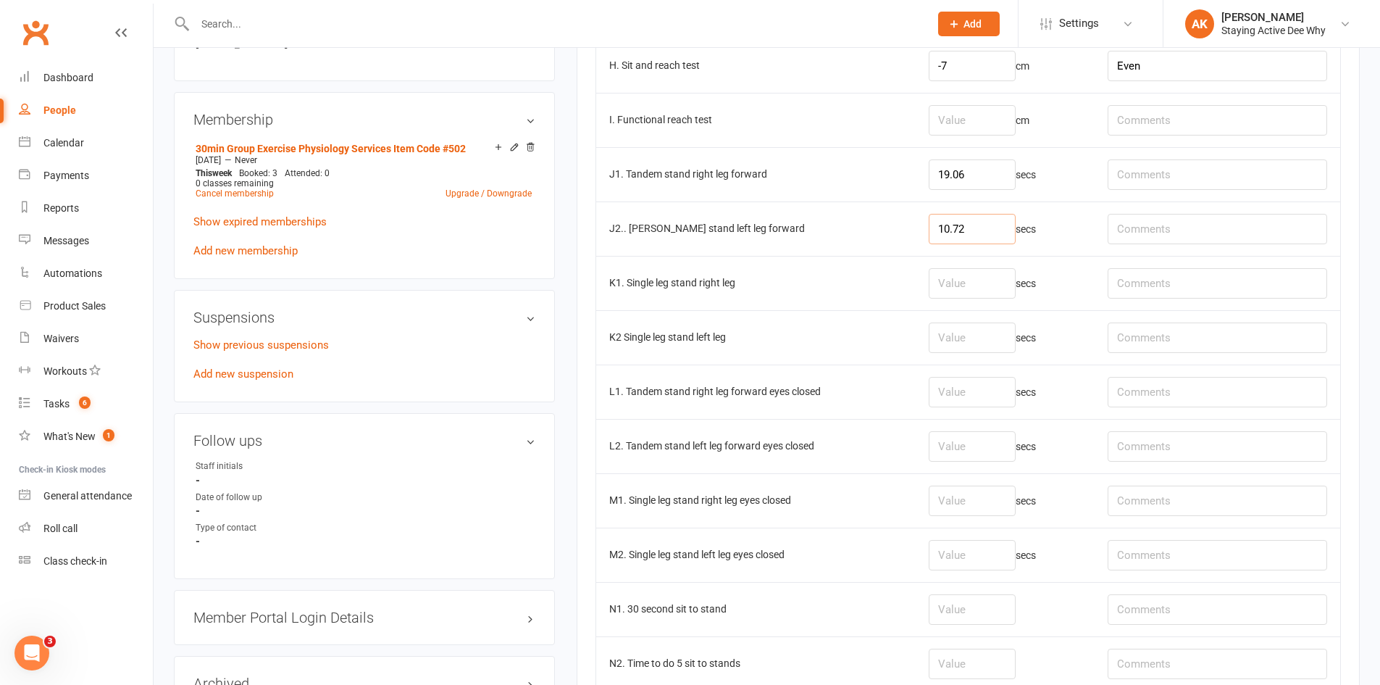
type input "10.72"
click at [974, 288] on input "number" at bounding box center [972, 283] width 87 height 30
type input "1"
click at [982, 336] on input "number" at bounding box center [972, 337] width 87 height 30
type input "1"
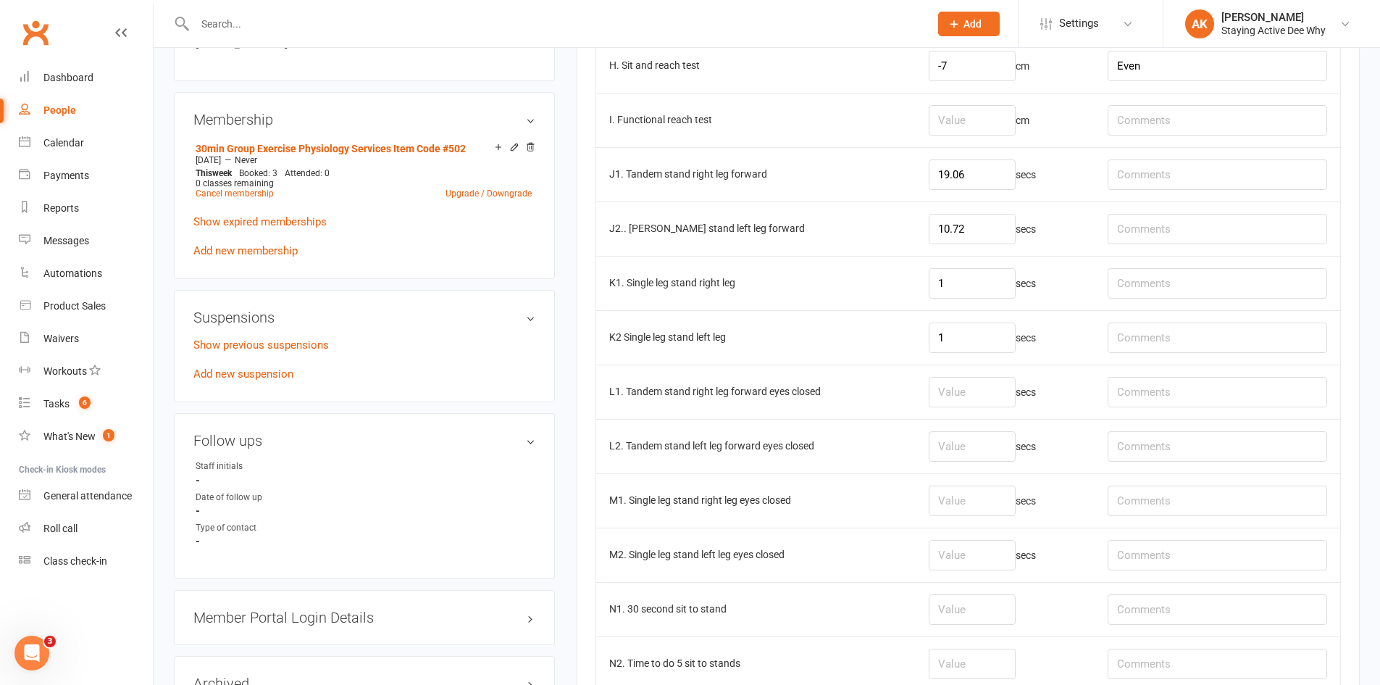
click at [836, 334] on td "K2 Single leg stand left leg" at bounding box center [756, 337] width 320 height 54
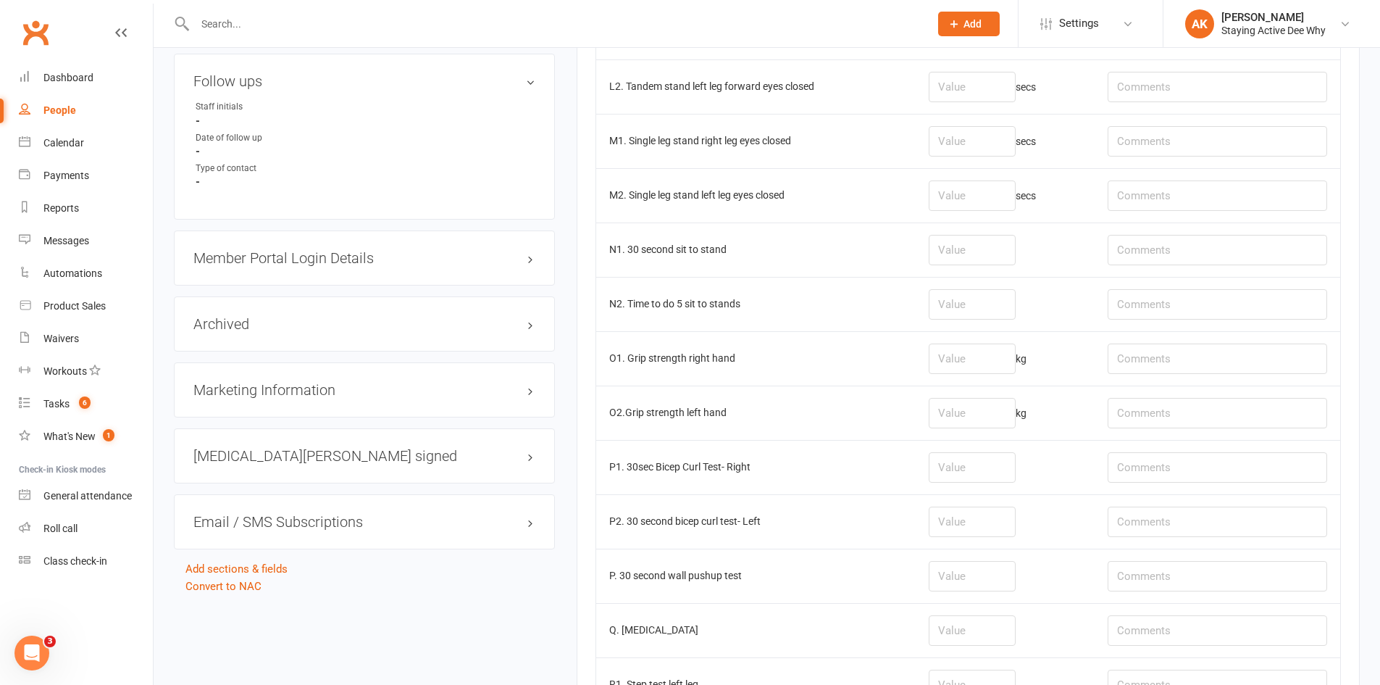
scroll to position [1304, 0]
click at [993, 364] on input "number" at bounding box center [972, 356] width 87 height 30
type input "12.2"
click at [966, 418] on input "number" at bounding box center [972, 410] width 87 height 30
type input "13"
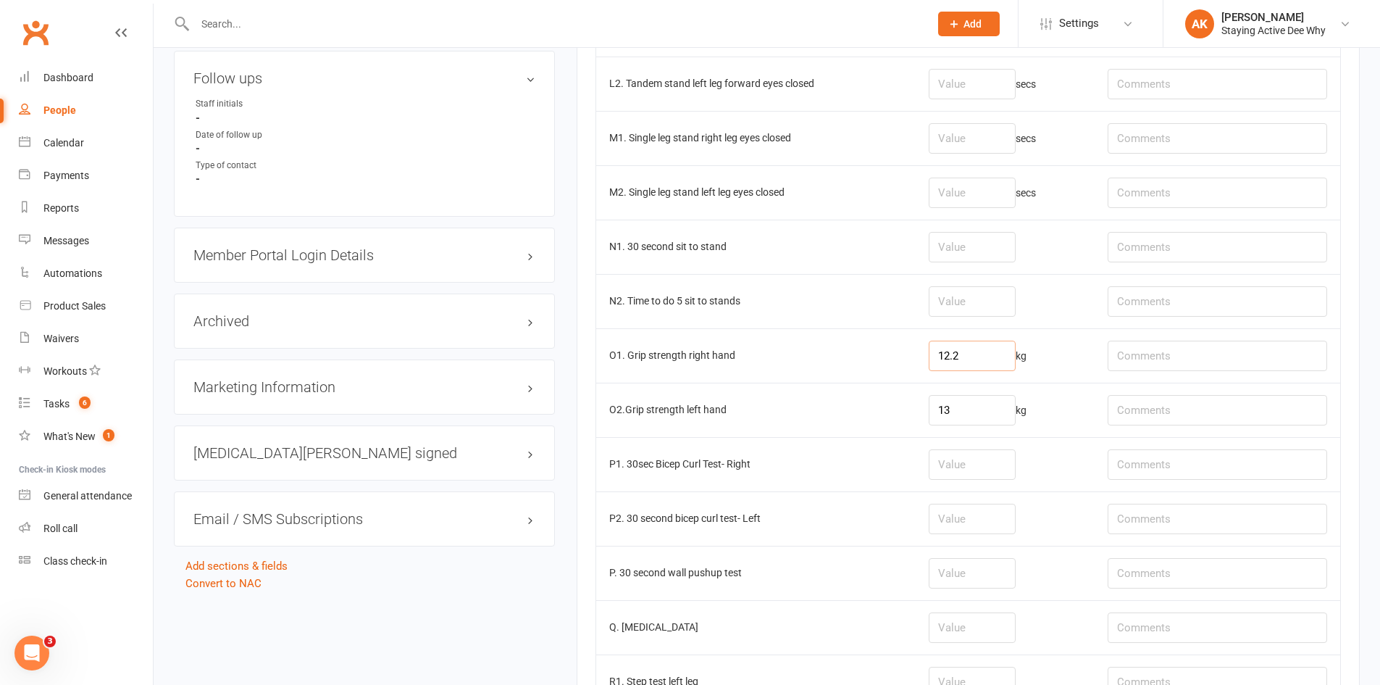
drag, startPoint x: 999, startPoint y: 355, endPoint x: 867, endPoint y: 336, distance: 133.9
click at [870, 349] on tr "O1. Grip strength right hand 12.2 kg" at bounding box center [968, 355] width 744 height 54
type input "15.7"
drag, startPoint x: 1010, startPoint y: 420, endPoint x: 820, endPoint y: 428, distance: 190.1
click at [820, 428] on tr "O2.Grip strength left hand 13 kg" at bounding box center [968, 410] width 744 height 54
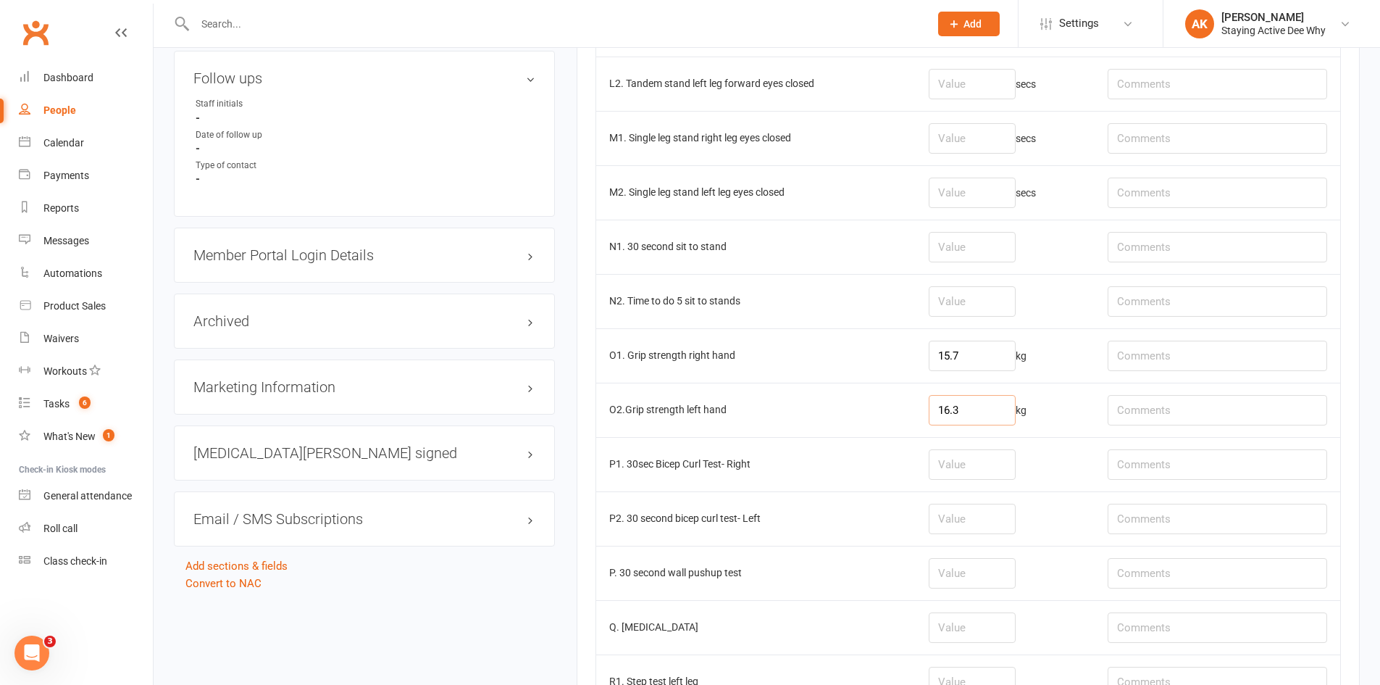
type input "16.3"
click at [986, 252] on input "number" at bounding box center [972, 247] width 87 height 30
type input "10"
type input "RPE 4/10"
click at [746, 274] on td "N2. Time to do 5 sit to stands" at bounding box center [756, 301] width 320 height 54
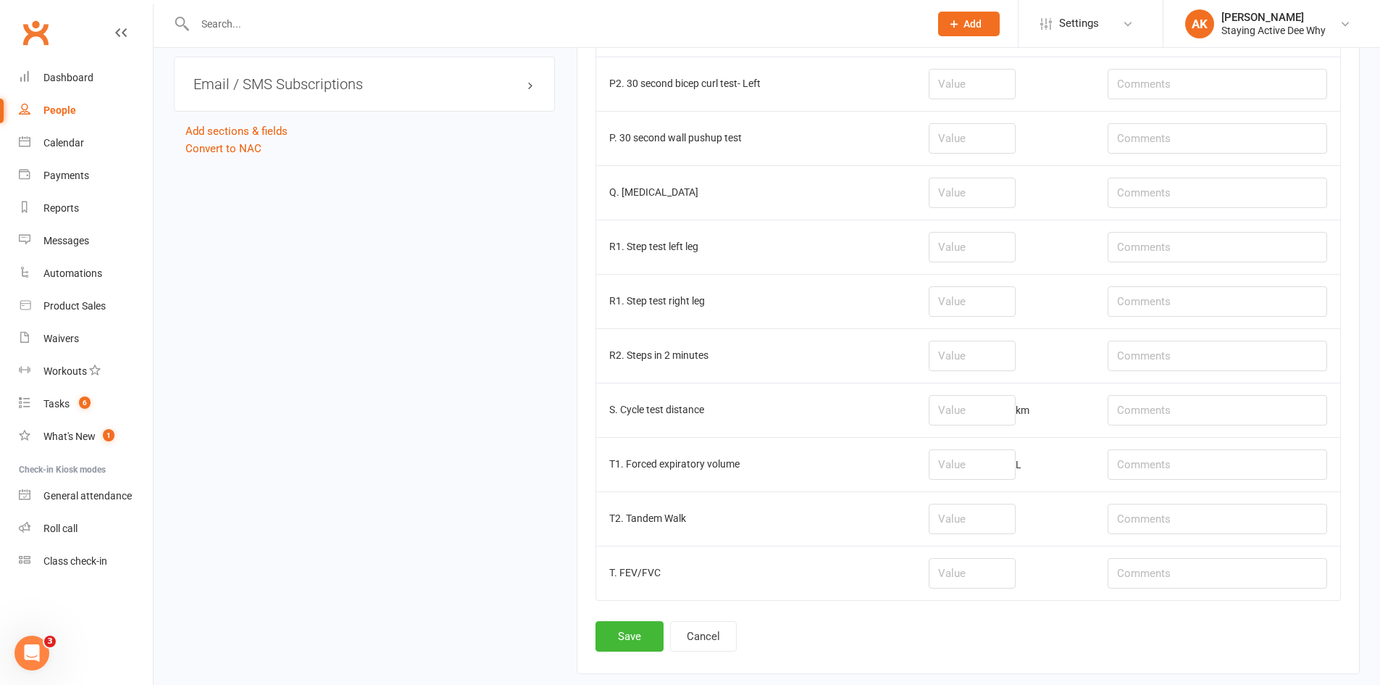
scroll to position [1820, 0]
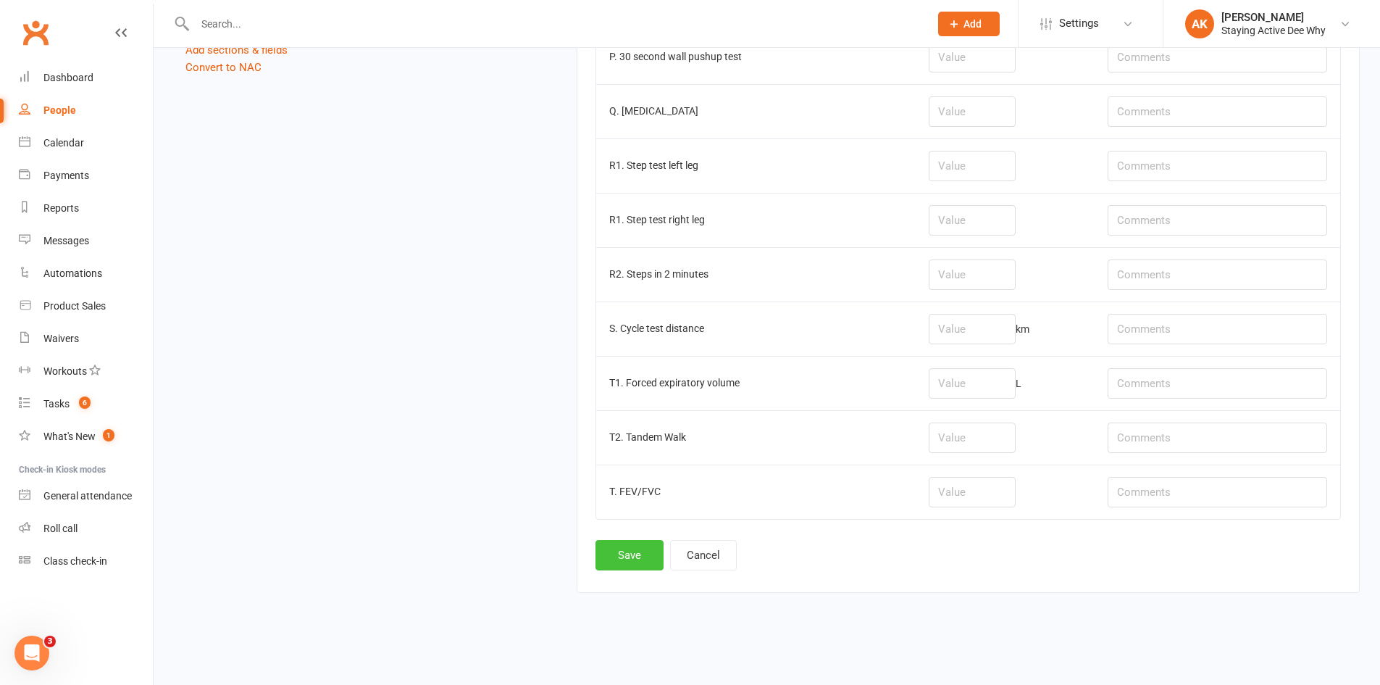
click at [635, 554] on button "Save" at bounding box center [630, 555] width 68 height 30
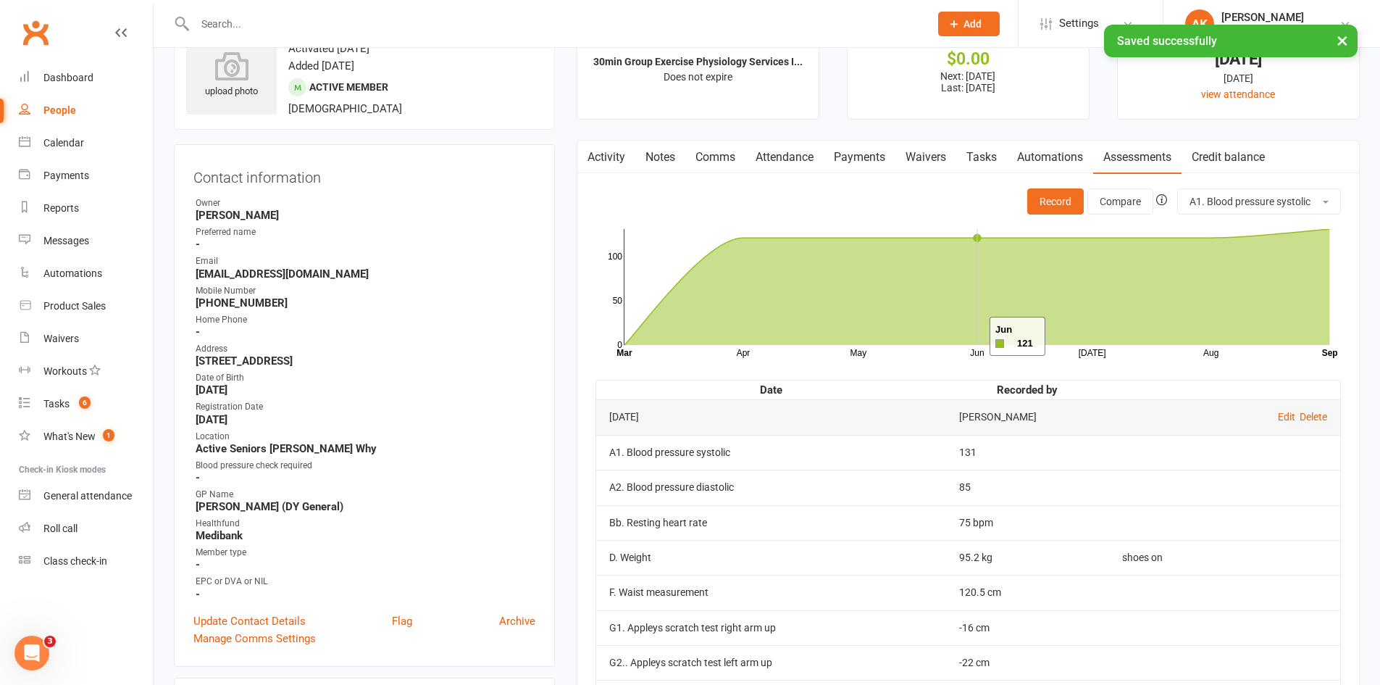
scroll to position [72, 0]
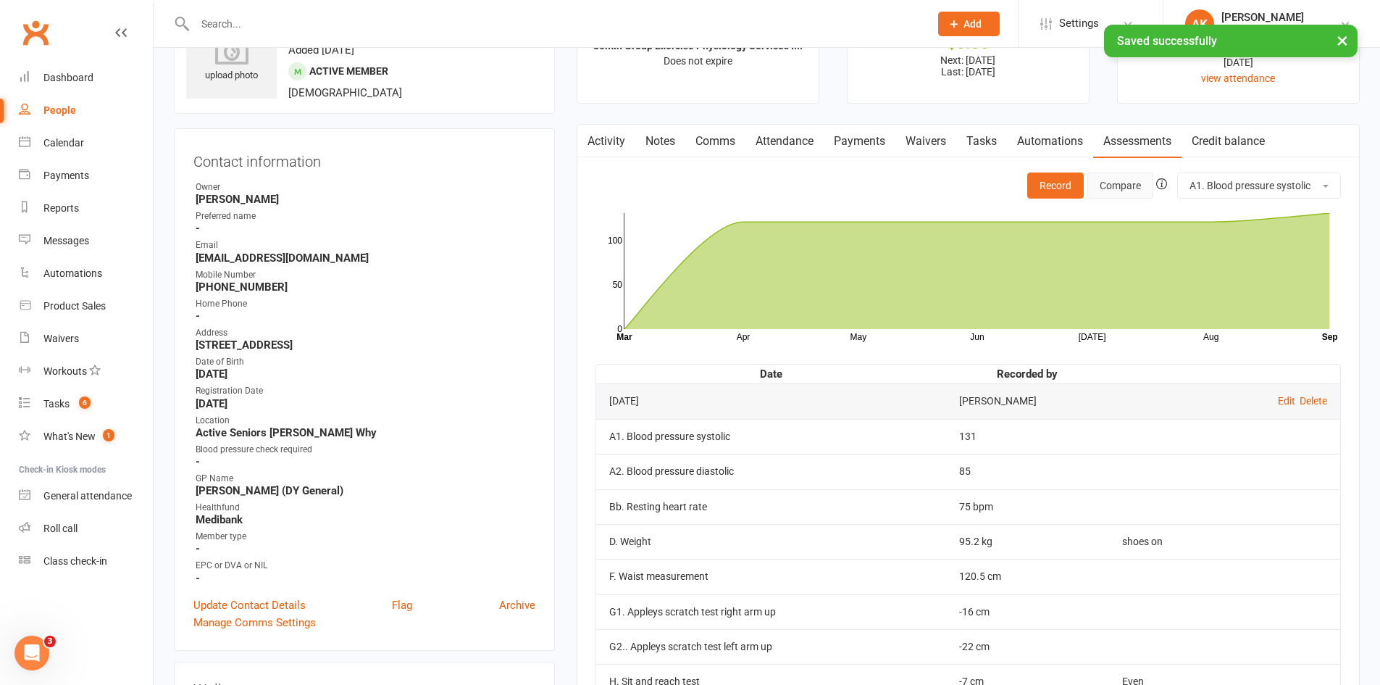
click at [1101, 196] on button "Compare" at bounding box center [1121, 185] width 66 height 26
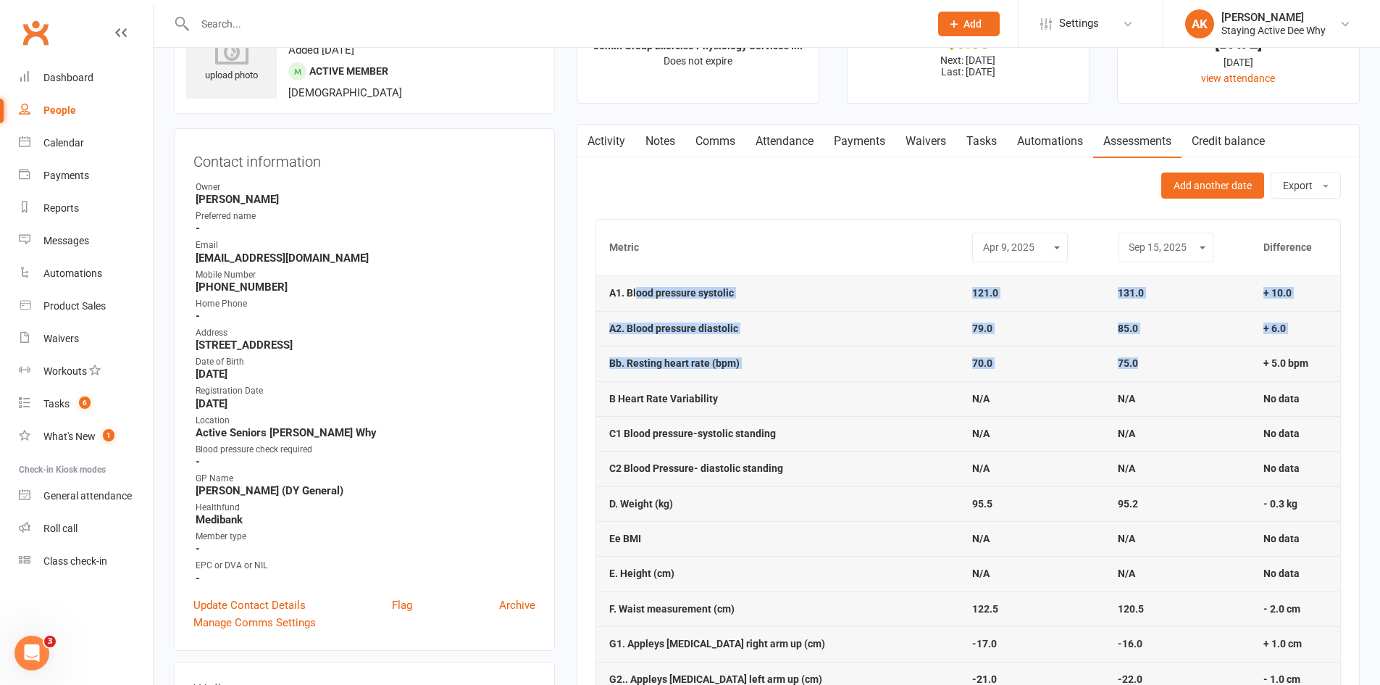
drag, startPoint x: 638, startPoint y: 291, endPoint x: 1136, endPoint y: 362, distance: 502.9
click at [1136, 362] on td "75.0" at bounding box center [1178, 363] width 146 height 35
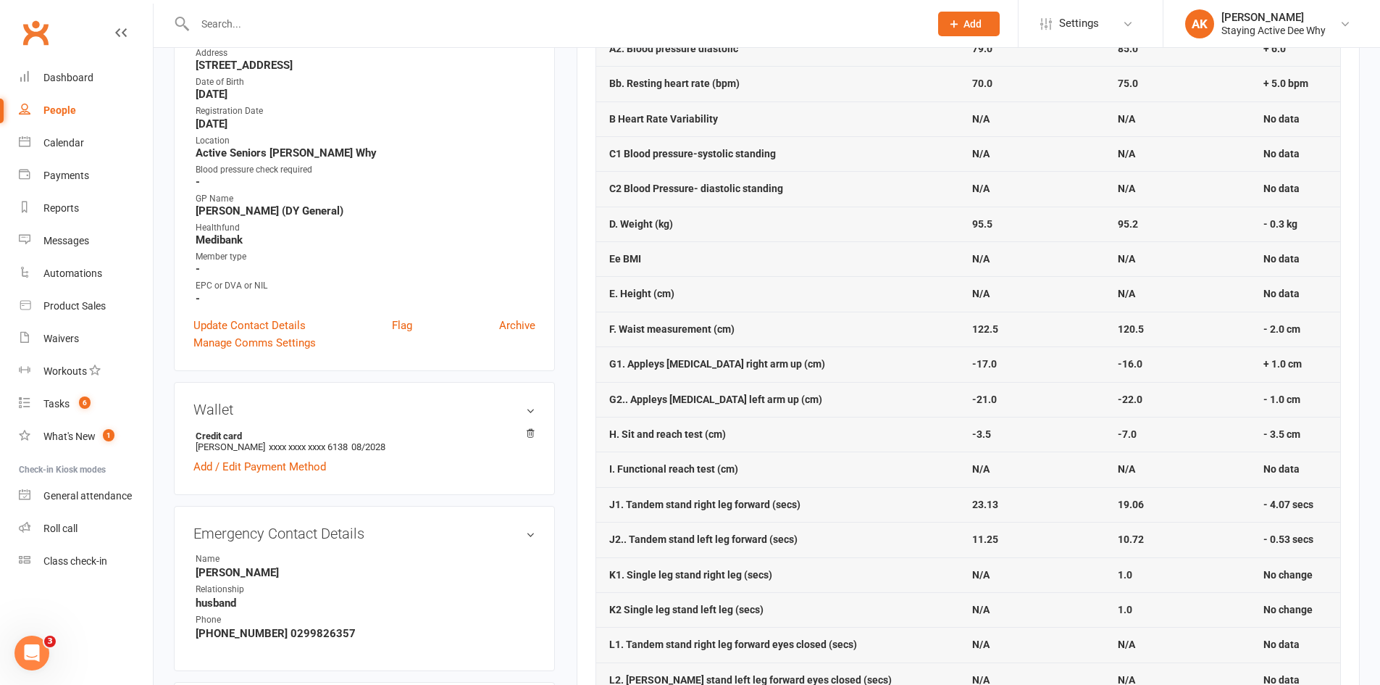
scroll to position [435, 0]
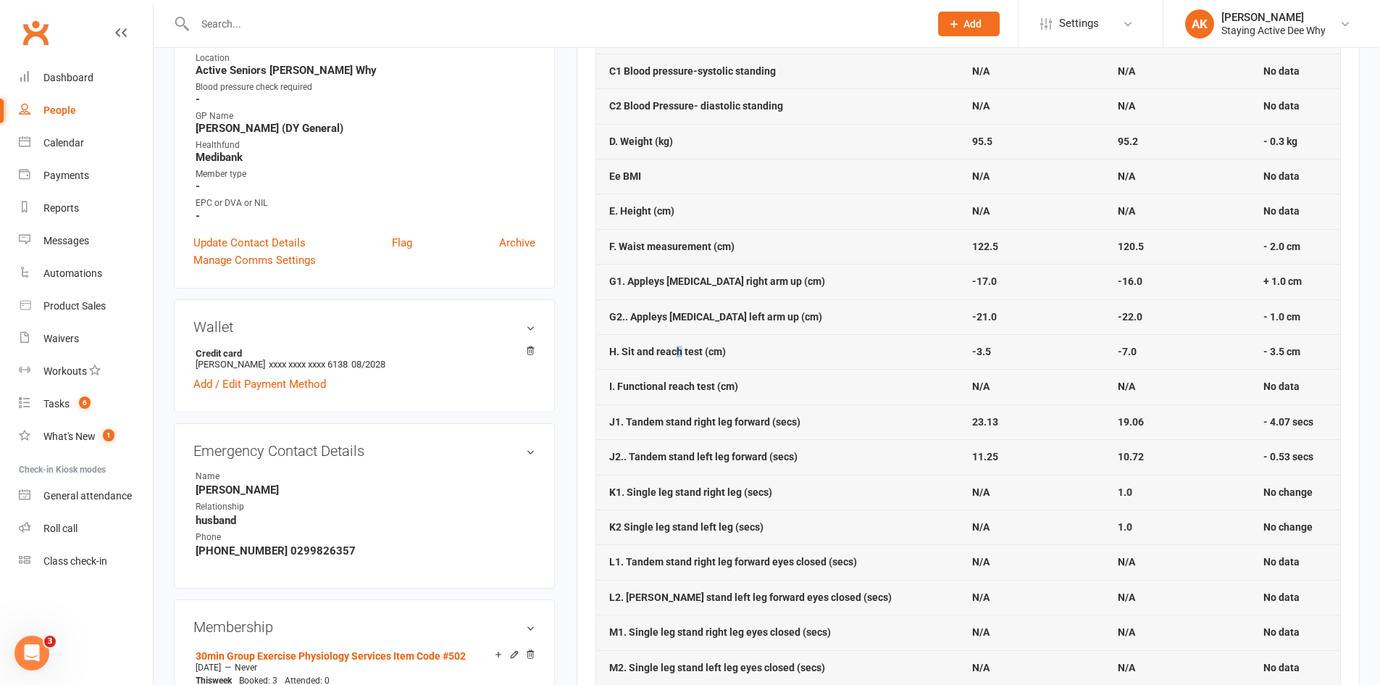
drag, startPoint x: 680, startPoint y: 353, endPoint x: 672, endPoint y: 351, distance: 8.1
click at [672, 351] on strong "H. Sit and reach test (cm)" at bounding box center [667, 352] width 117 height 12
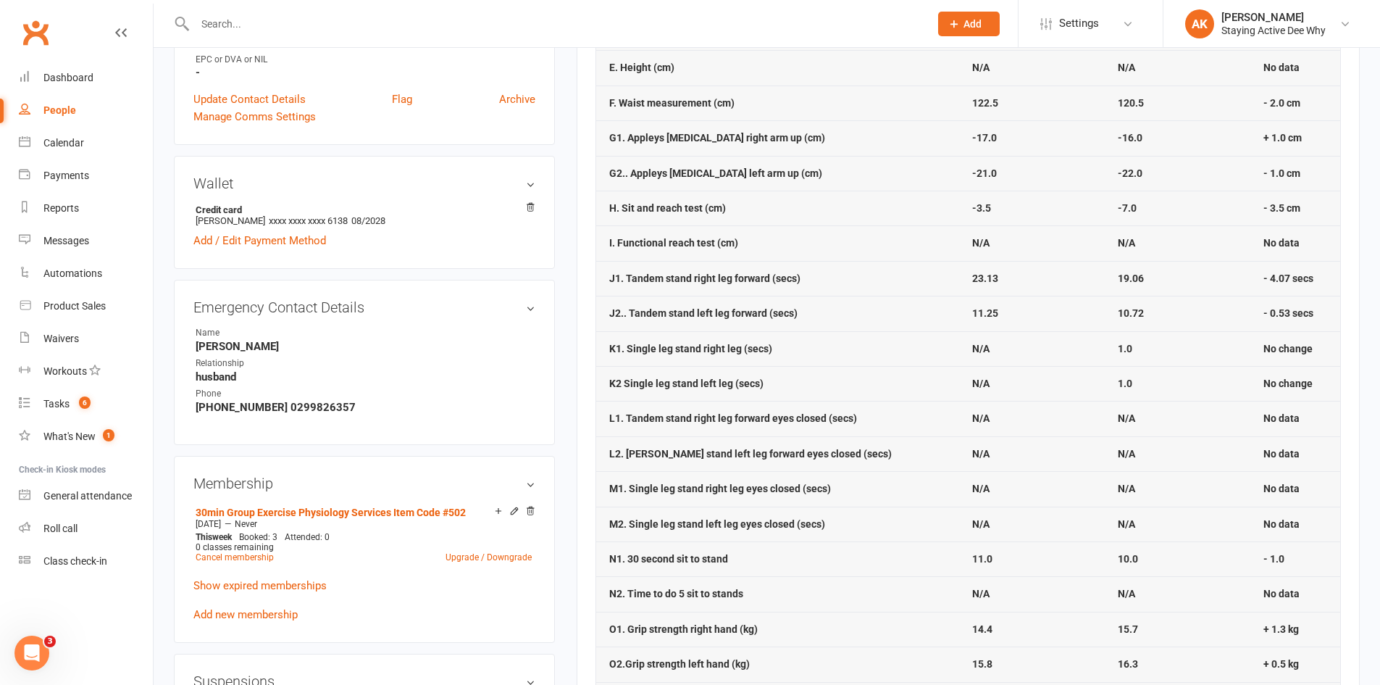
scroll to position [580, 0]
drag, startPoint x: 730, startPoint y: 277, endPoint x: 768, endPoint y: 313, distance: 52.3
click at [768, 313] on tbody "A1. Blood pressure systolic 121.0 131.0 + 10.0 A2. Blood pressure diastolic 79.…" at bounding box center [968, 416] width 744 height 1297
click at [768, 313] on strong "J2.. Tandem stand left leg forward (secs)" at bounding box center [703, 312] width 188 height 12
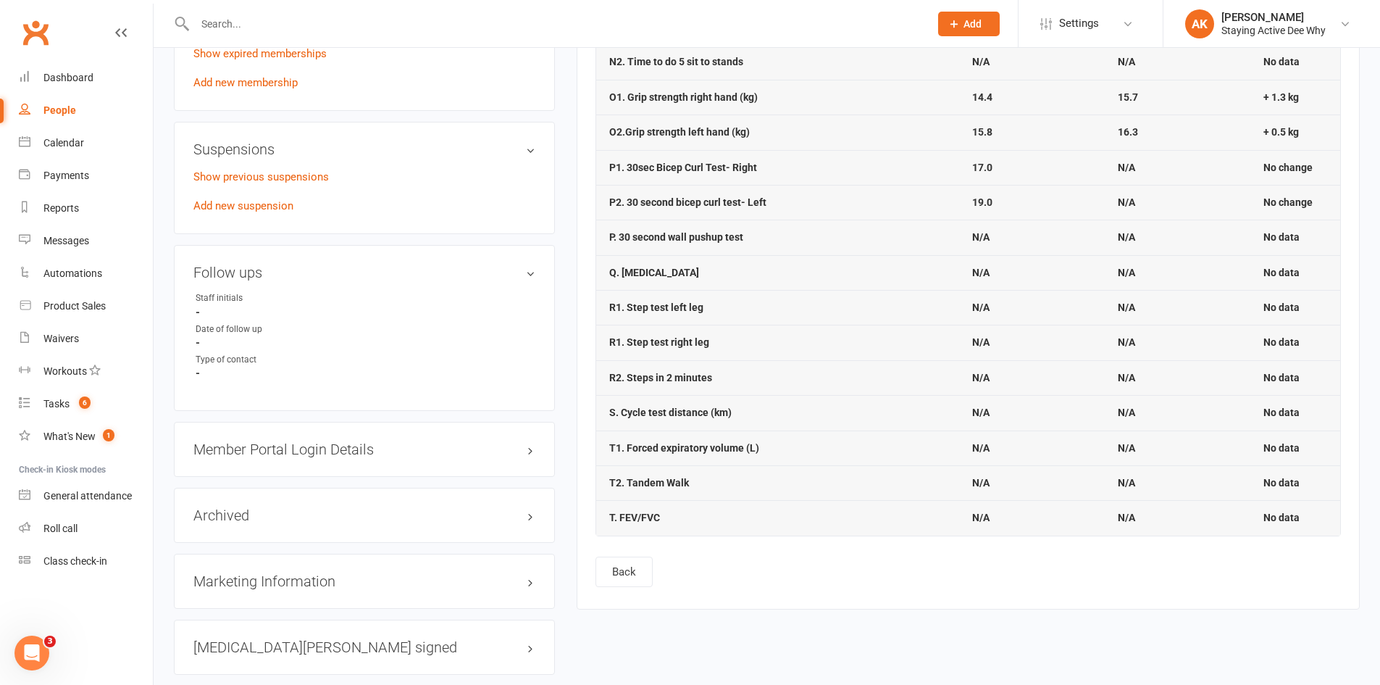
scroll to position [1087, 0]
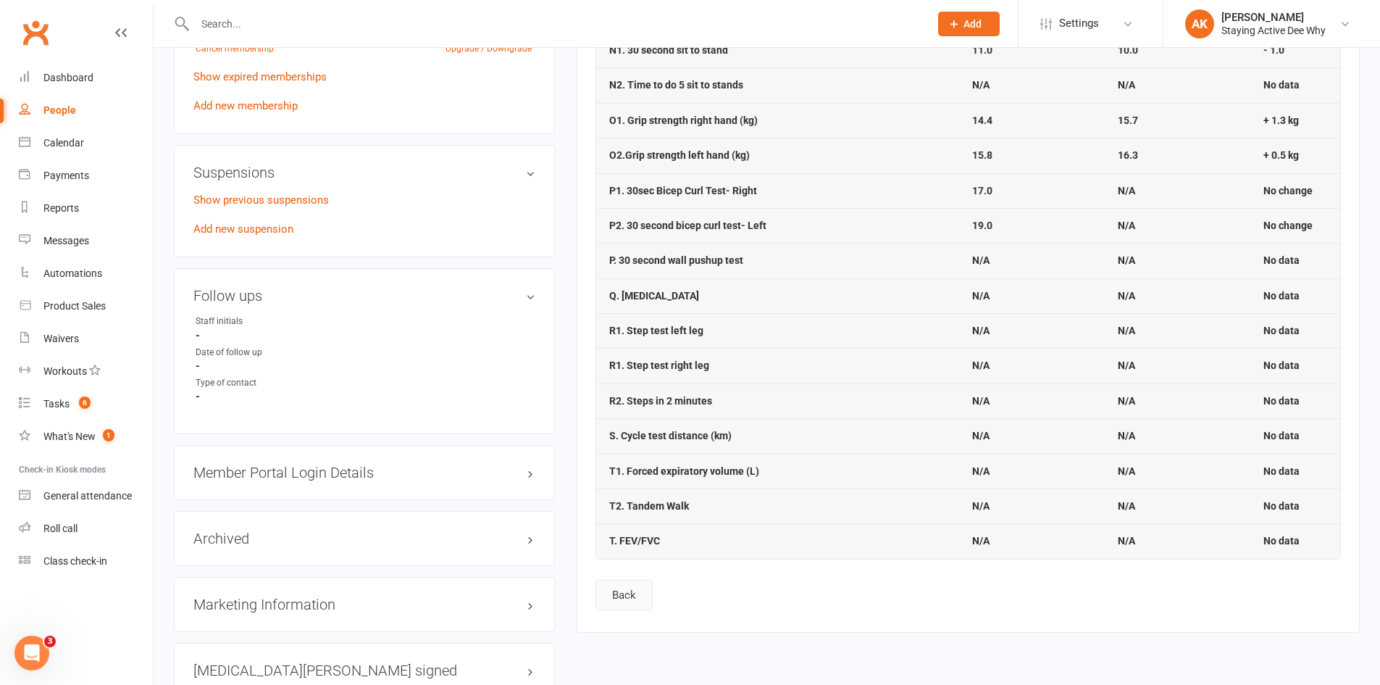
click at [625, 607] on button "Back" at bounding box center [624, 595] width 57 height 30
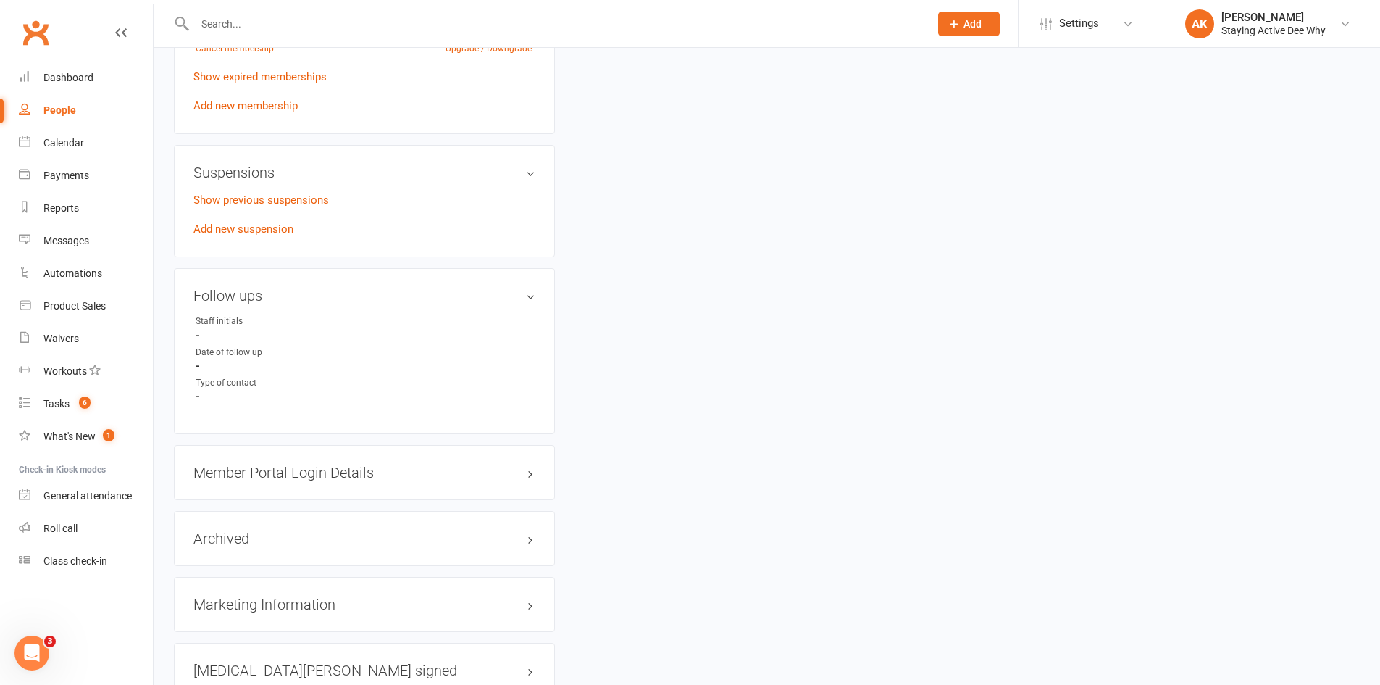
scroll to position [0, 0]
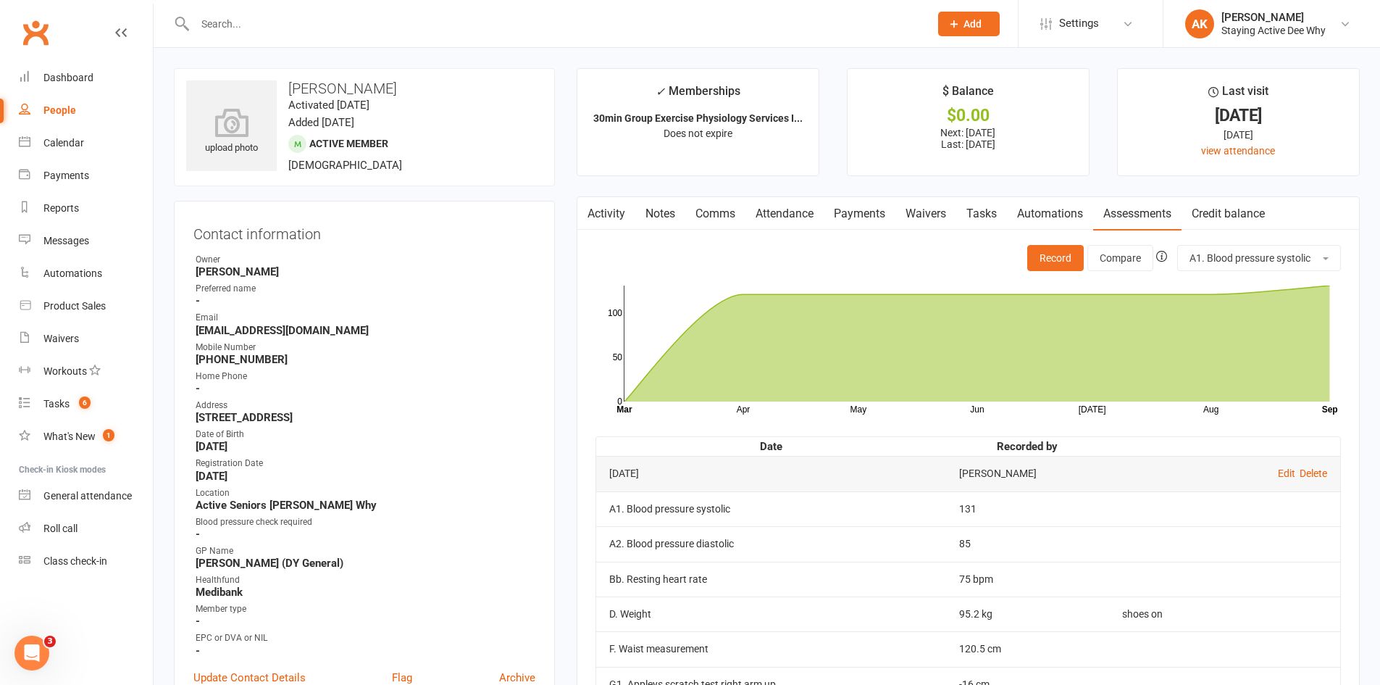
click at [599, 212] on link "Activity" at bounding box center [607, 213] width 58 height 33
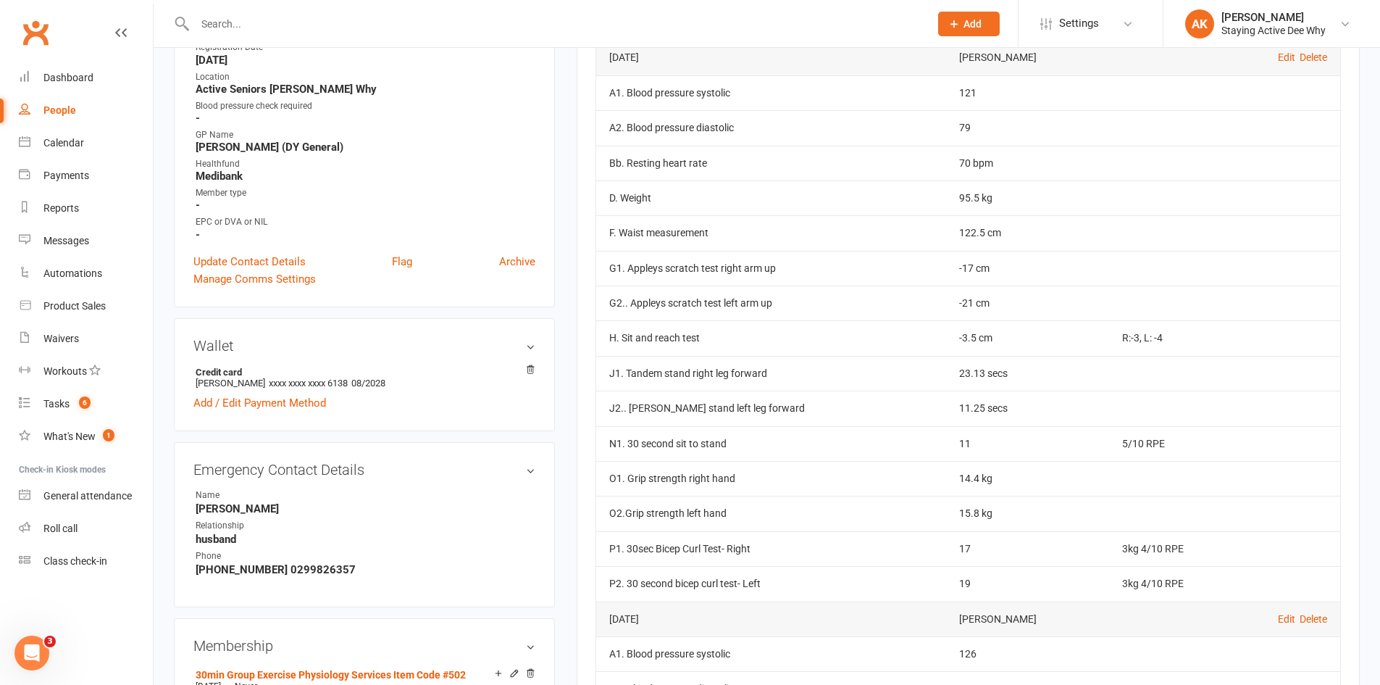
scroll to position [435, 0]
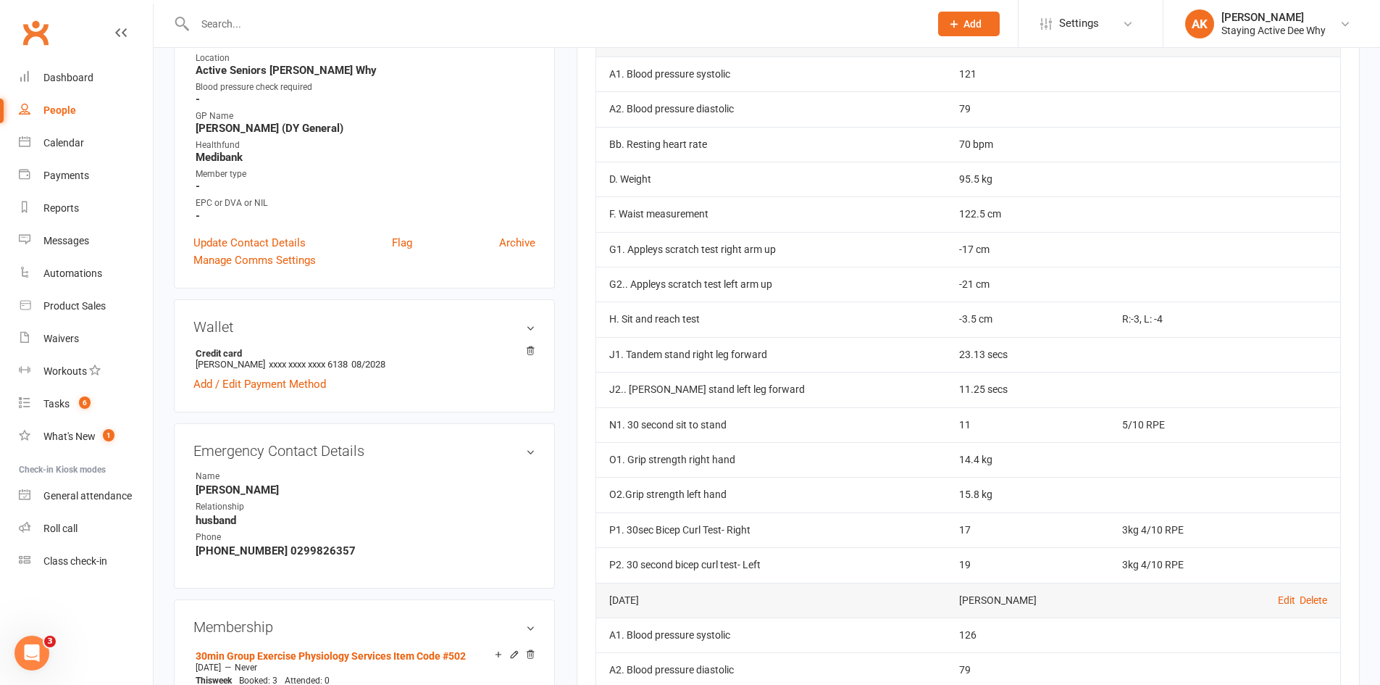
click at [862, 412] on td "N1. 30 second sit to stand" at bounding box center [771, 424] width 350 height 35
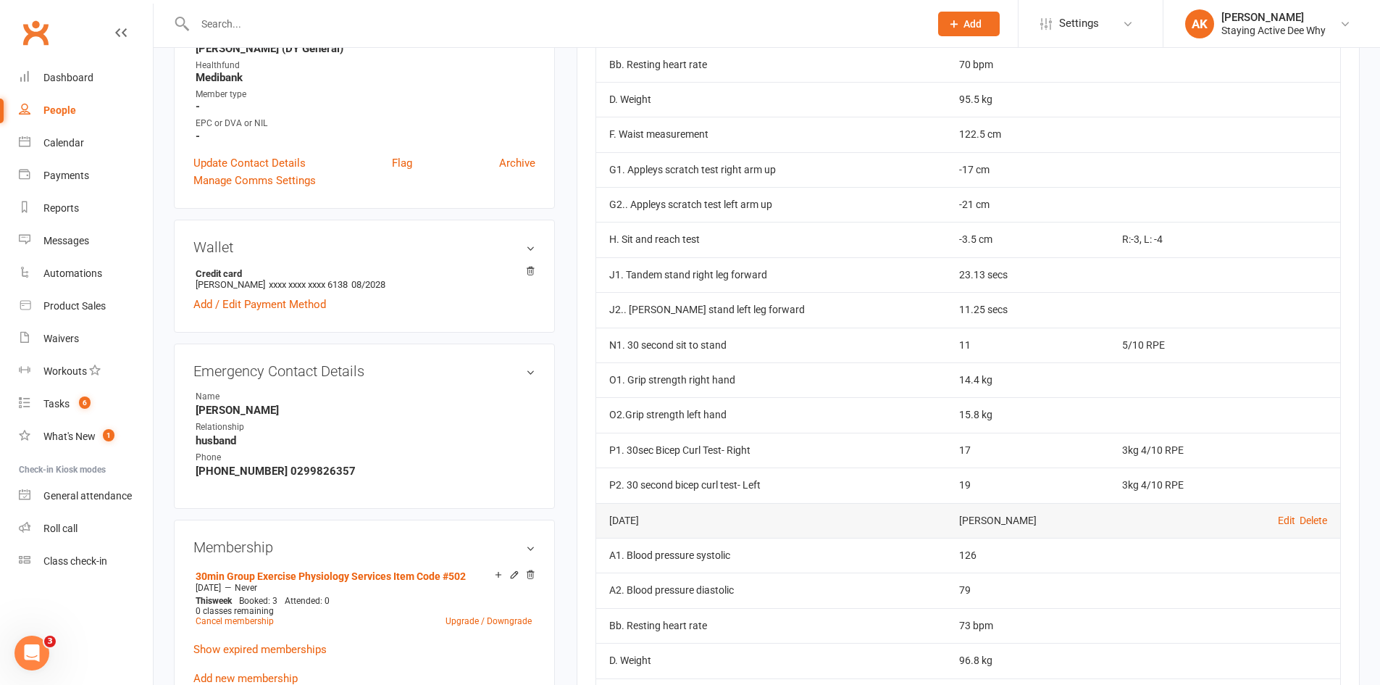
scroll to position [580, 0]
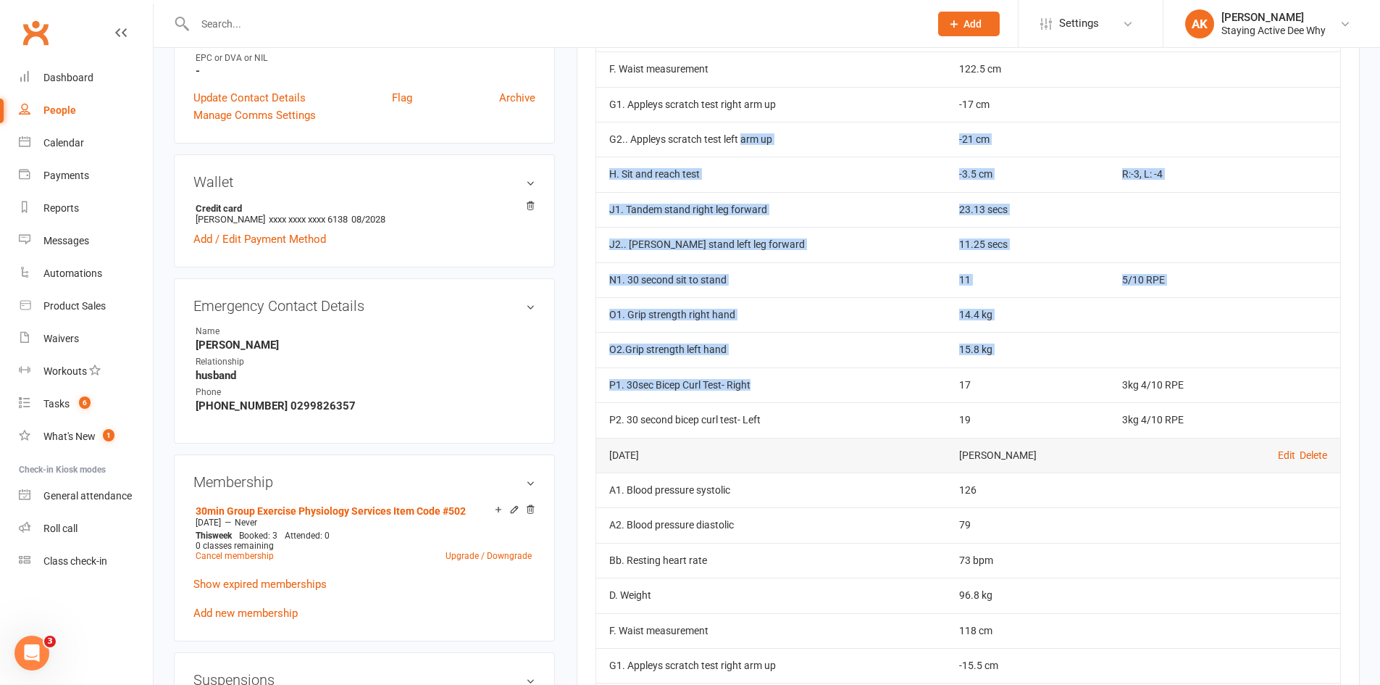
drag, startPoint x: 743, startPoint y: 146, endPoint x: 858, endPoint y: 386, distance: 265.8
click at [858, 386] on tbody "[DATE] [PERSON_NAME] Edit Delete A1. Blood pressure systolic 121 A2. Blood pres…" at bounding box center [968, 156] width 744 height 561
click at [858, 388] on td "P1. 30sec Bicep Curl Test- Right" at bounding box center [771, 384] width 350 height 35
click at [808, 384] on td "P1. 30sec Bicep Curl Test- Right" at bounding box center [771, 384] width 350 height 35
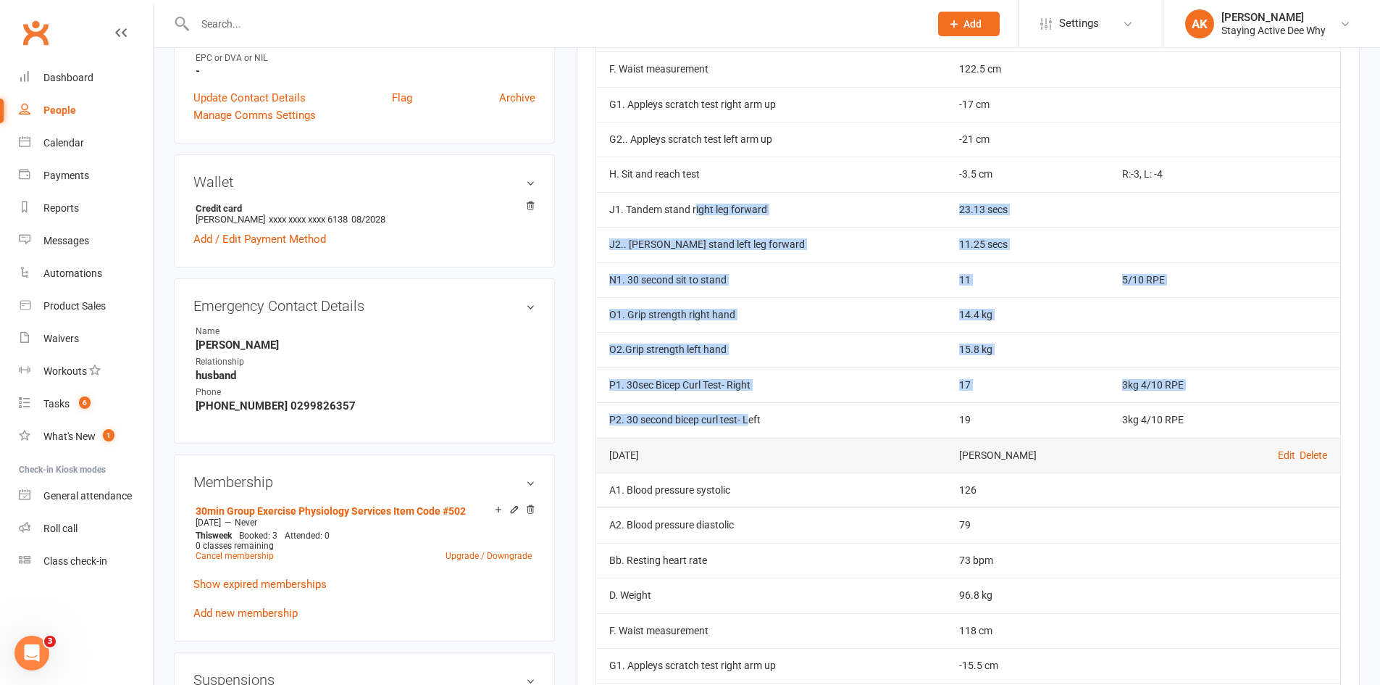
drag, startPoint x: 696, startPoint y: 212, endPoint x: 748, endPoint y: 414, distance: 208.8
click at [749, 413] on tbody "[DATE] [PERSON_NAME] Edit Delete A1. Blood pressure systolic 121 A2. Blood pres…" at bounding box center [968, 156] width 744 height 561
click at [748, 414] on td "P2. 30 second bicep curl test- Left" at bounding box center [771, 419] width 350 height 35
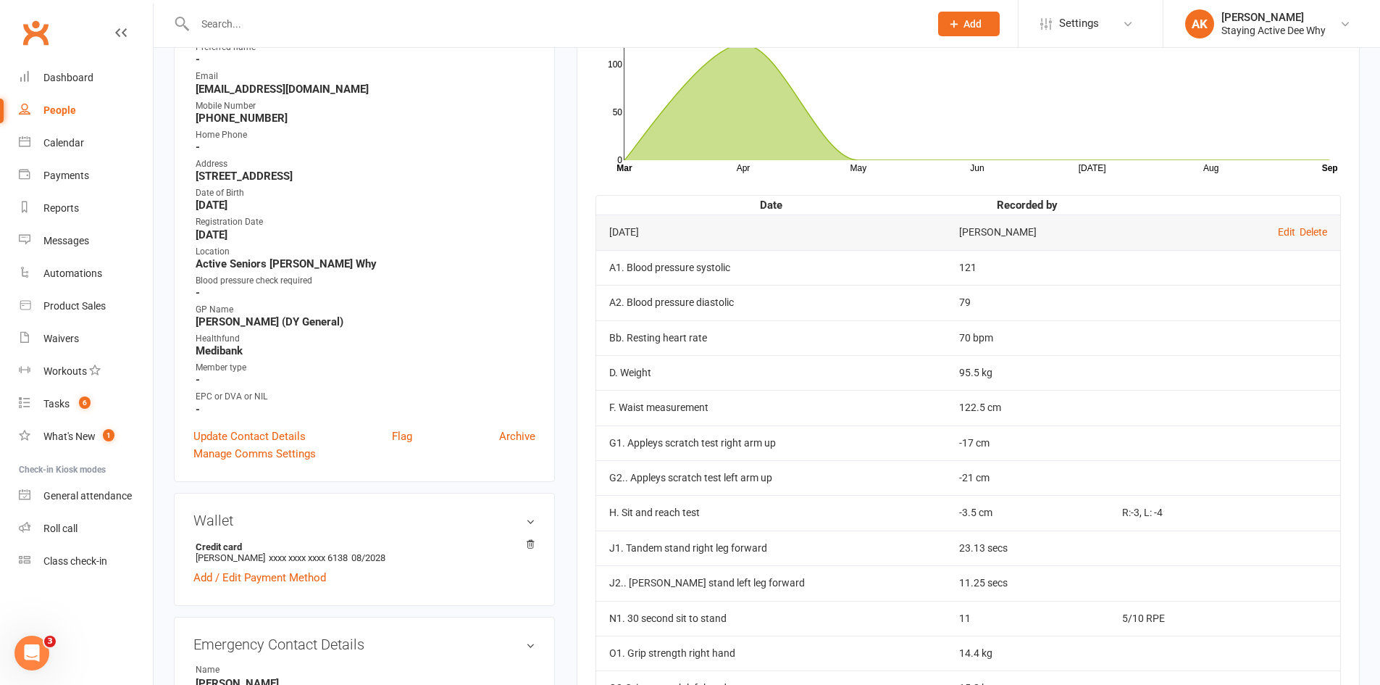
scroll to position [0, 0]
